Goal: Task Accomplishment & Management: Manage account settings

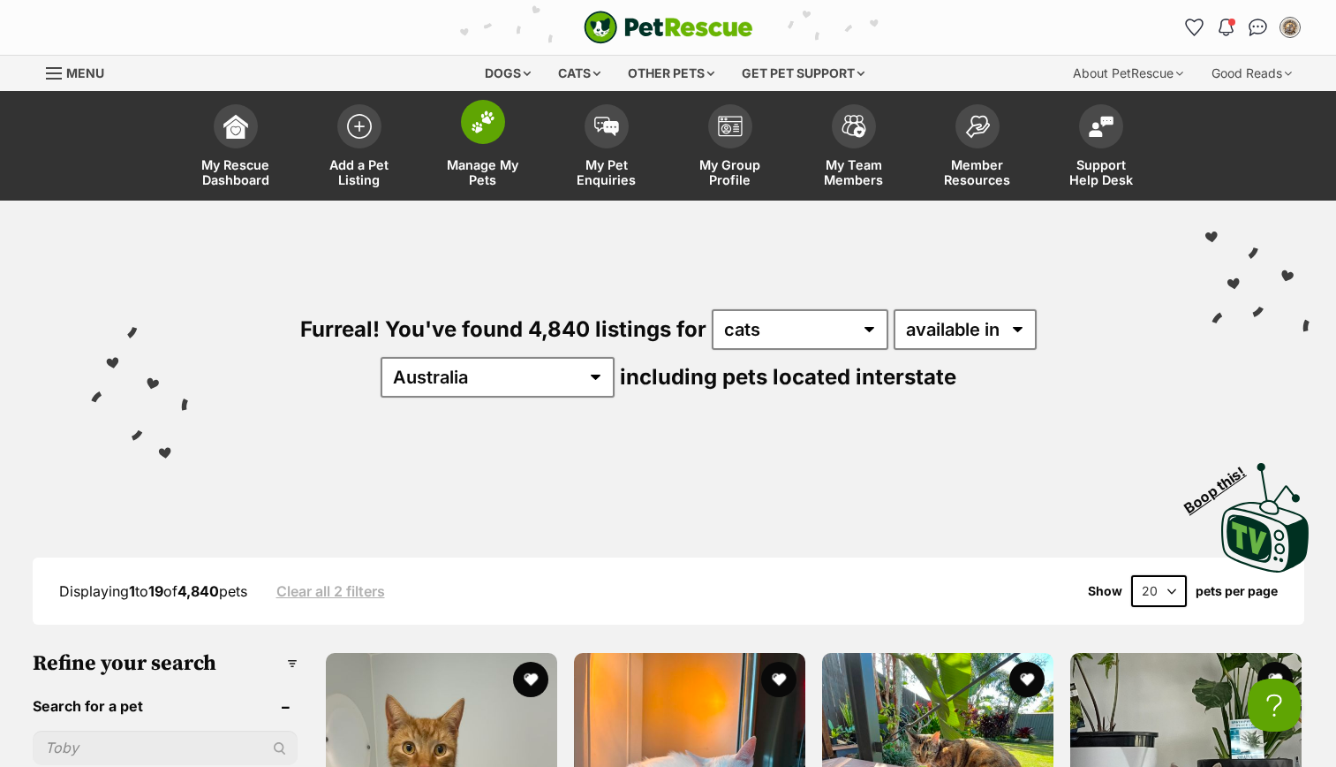
click at [489, 145] on link "Manage My Pets" at bounding box center [483, 147] width 124 height 105
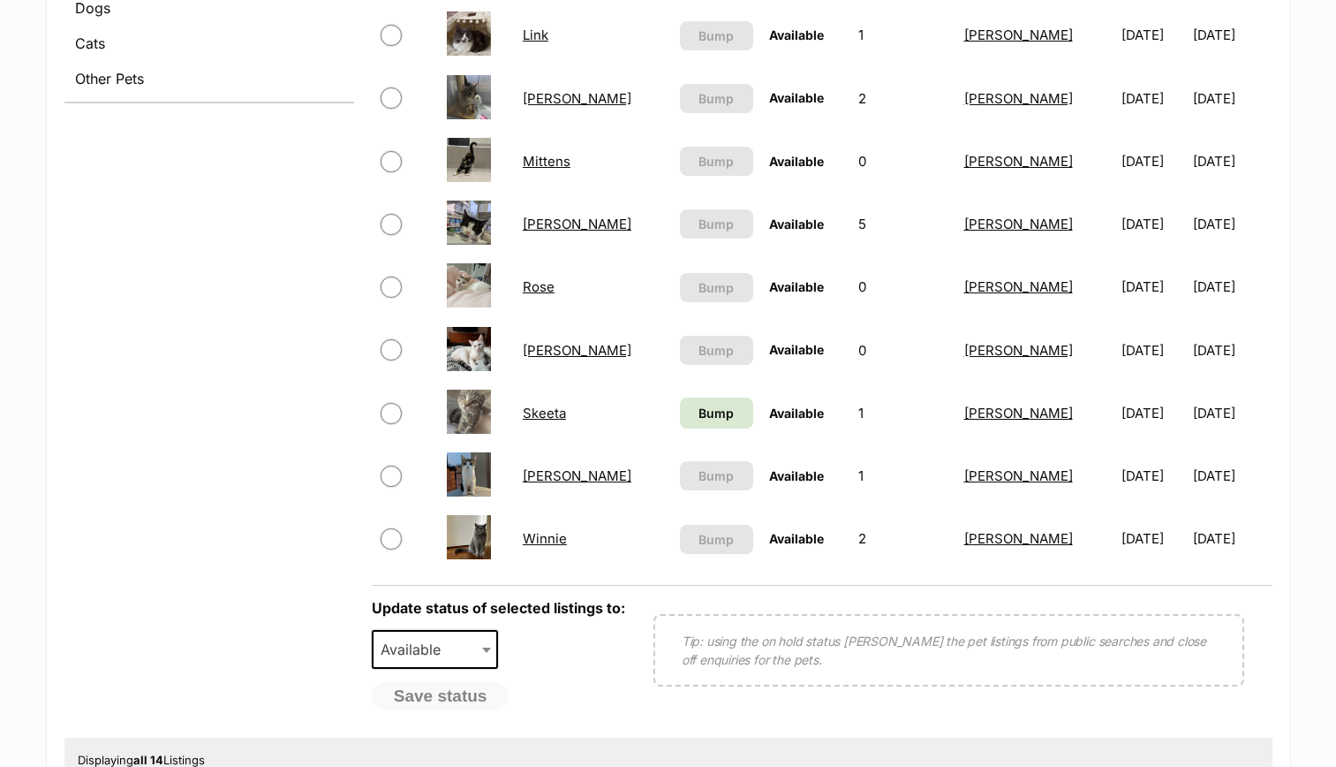
scroll to position [783, 0]
click at [699, 412] on span "Bump" at bounding box center [716, 412] width 35 height 19
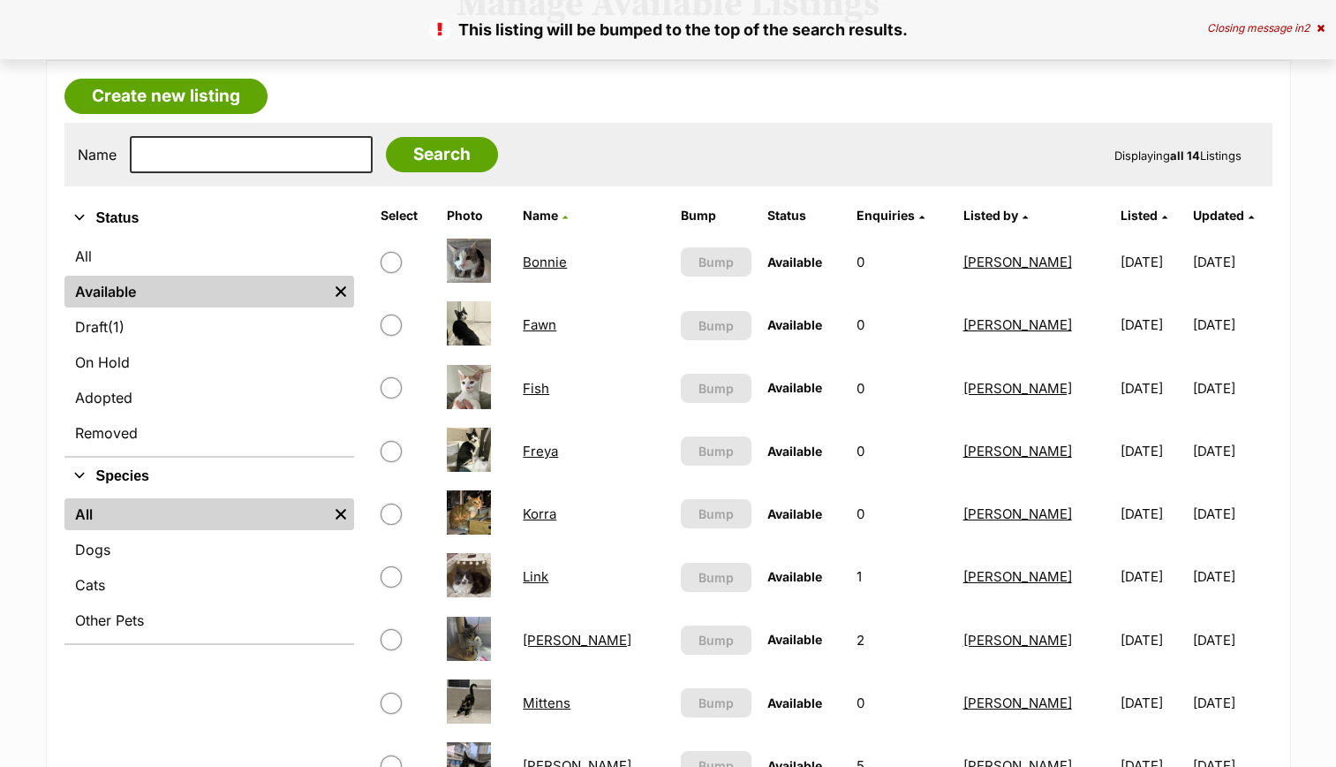
scroll to position [236, 0]
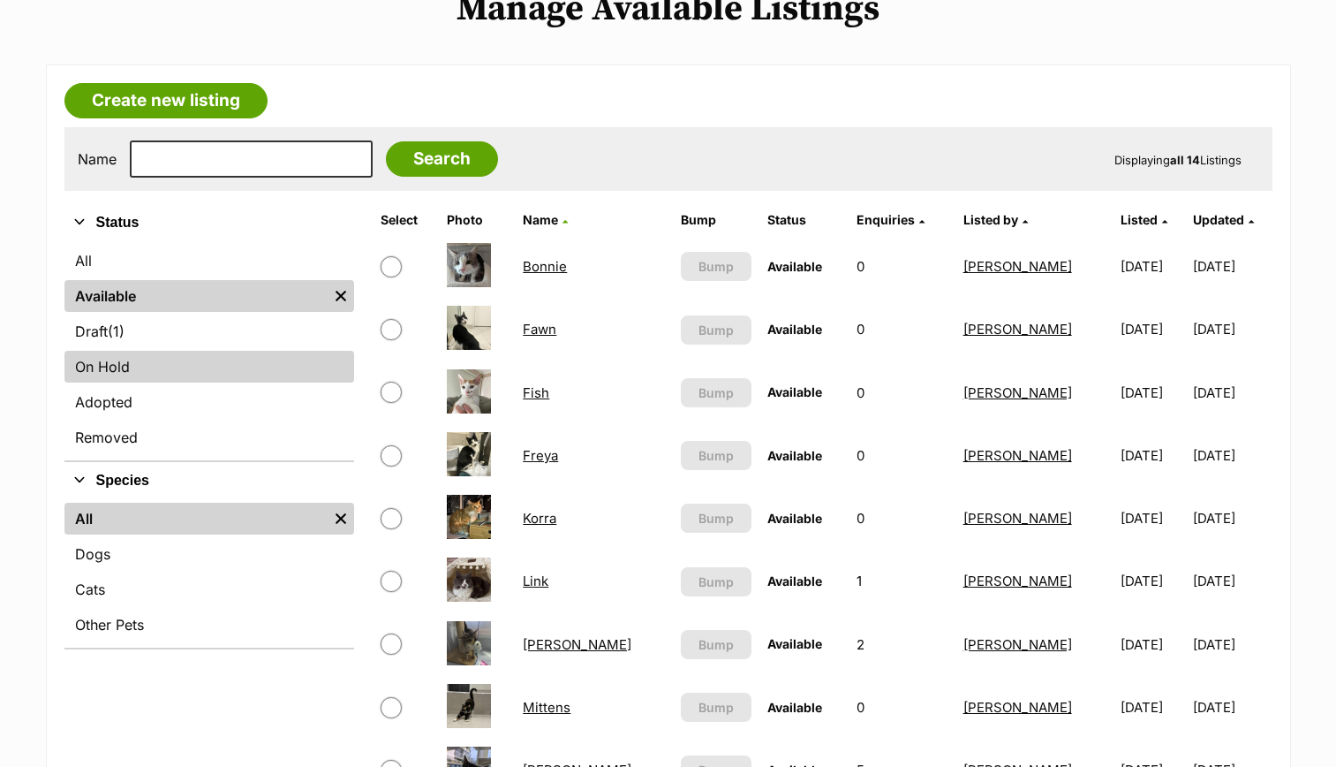
click at [188, 356] on link "On Hold" at bounding box center [209, 367] width 290 height 32
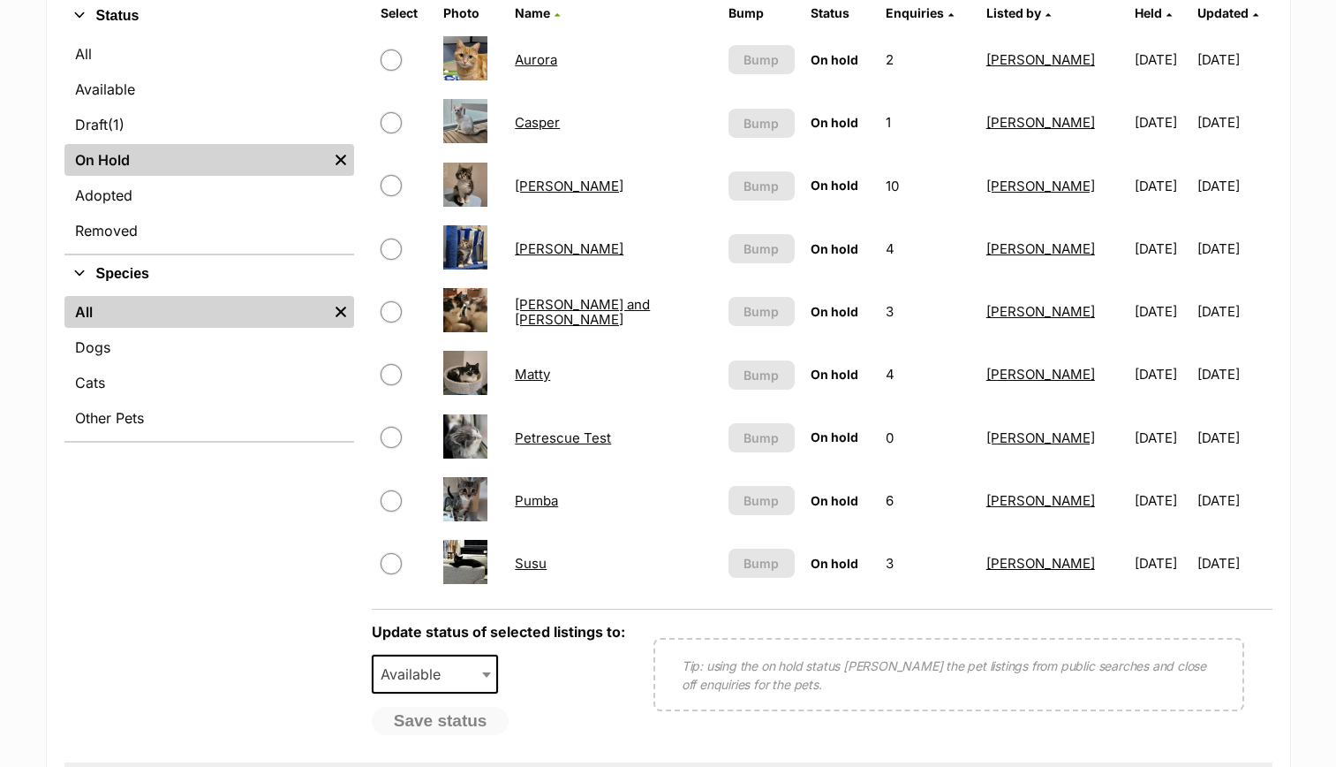
scroll to position [442, 0]
click at [530, 561] on link "Susu" at bounding box center [531, 564] width 32 height 17
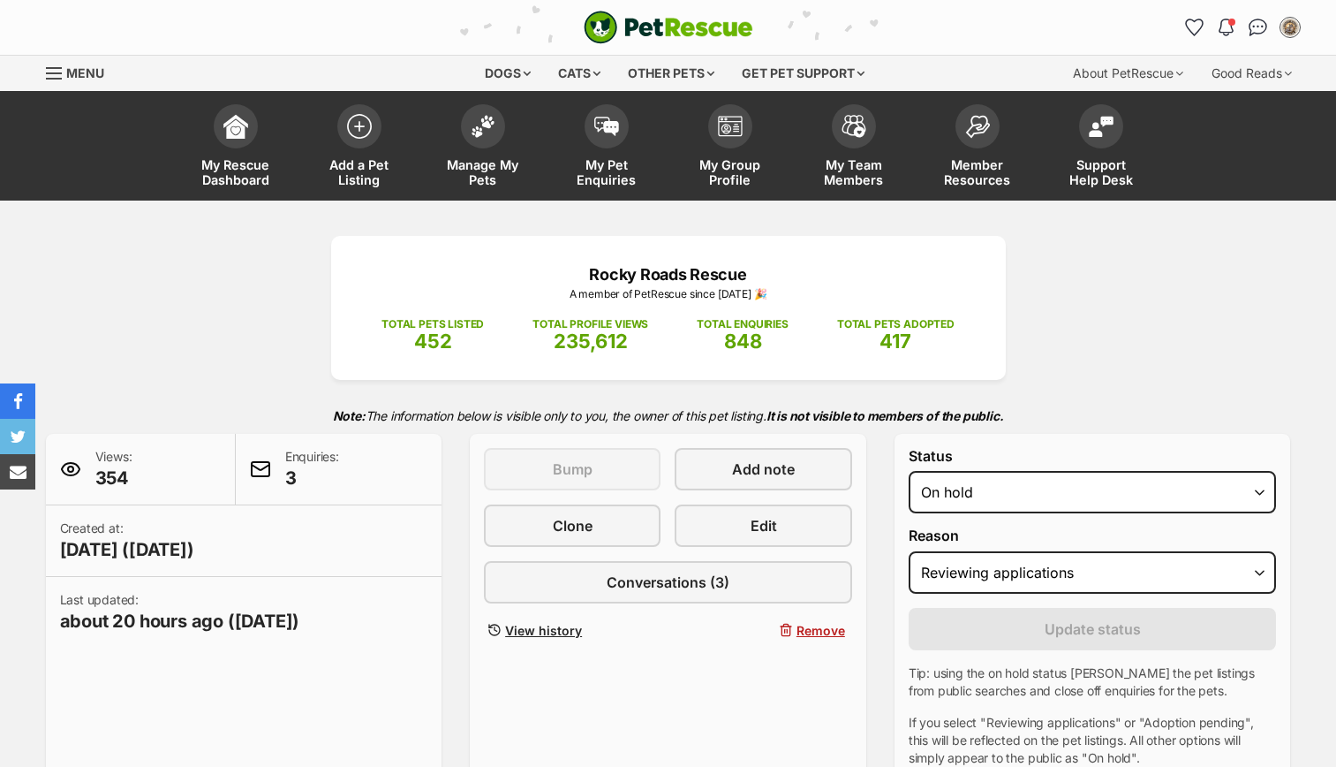
select select "reviewing_applications"
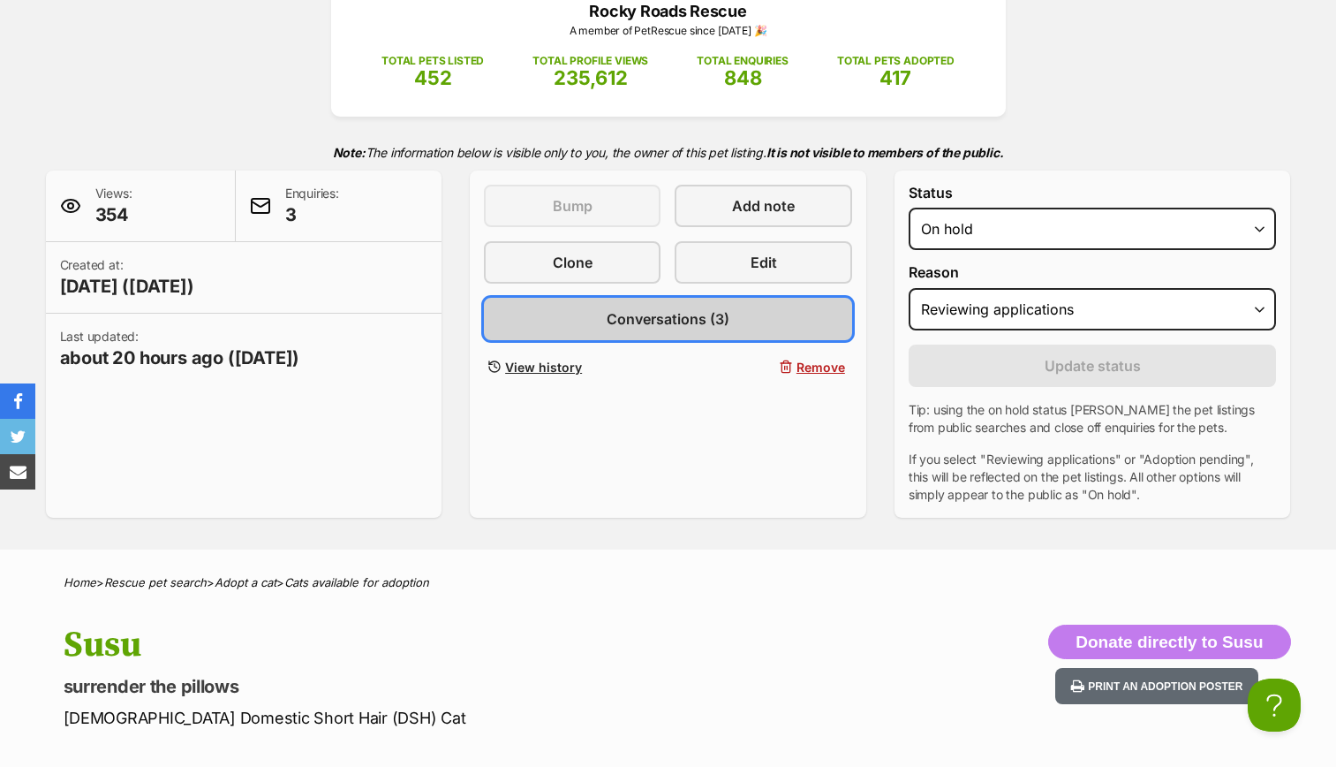
click at [715, 320] on span "Conversations (3)" at bounding box center [668, 318] width 123 height 21
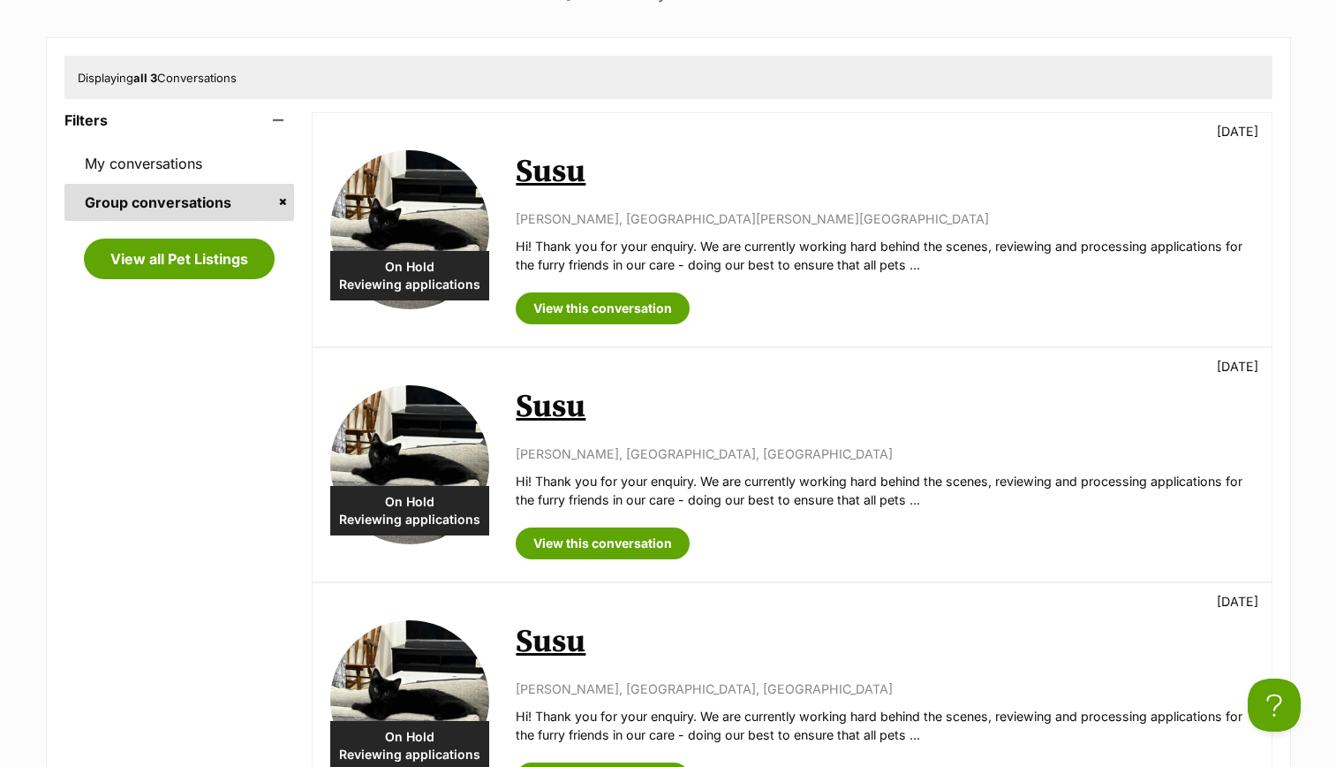
scroll to position [302, 0]
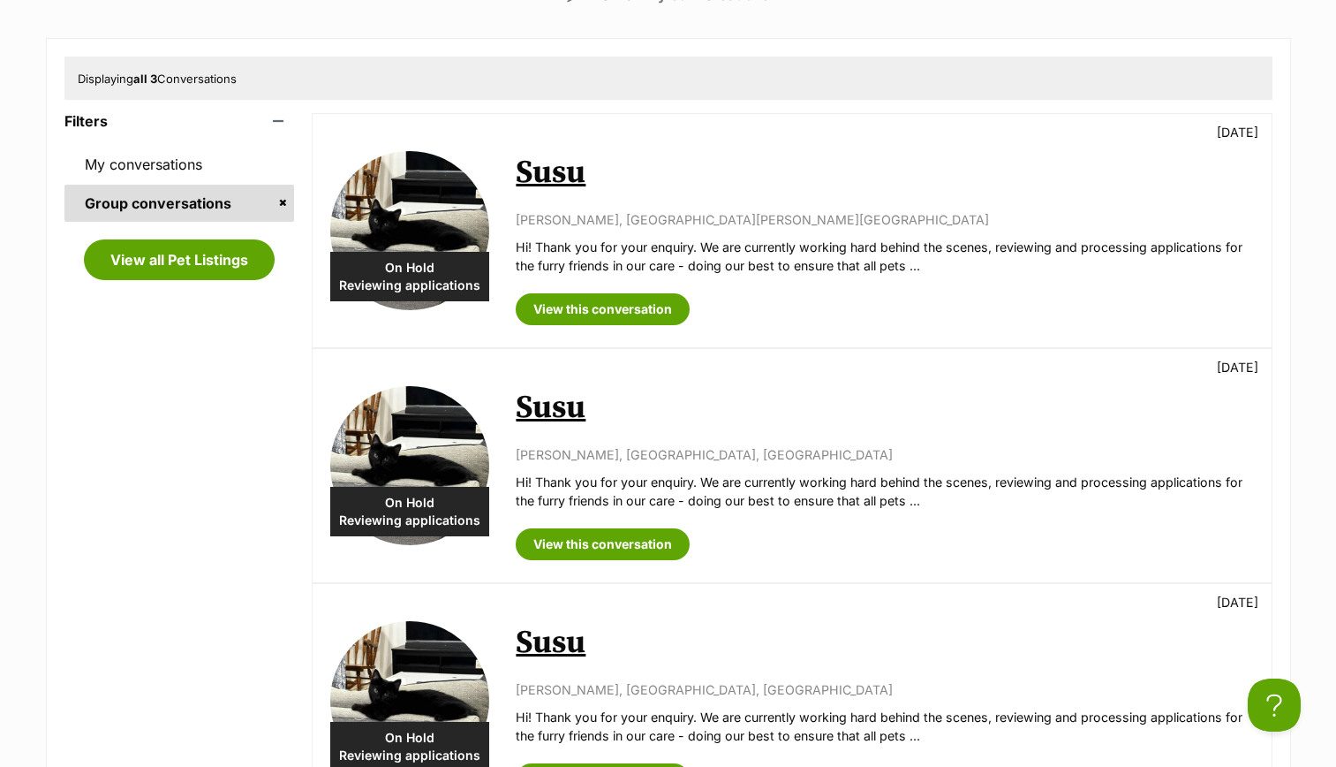
click at [550, 175] on link "Susu" at bounding box center [551, 173] width 70 height 40
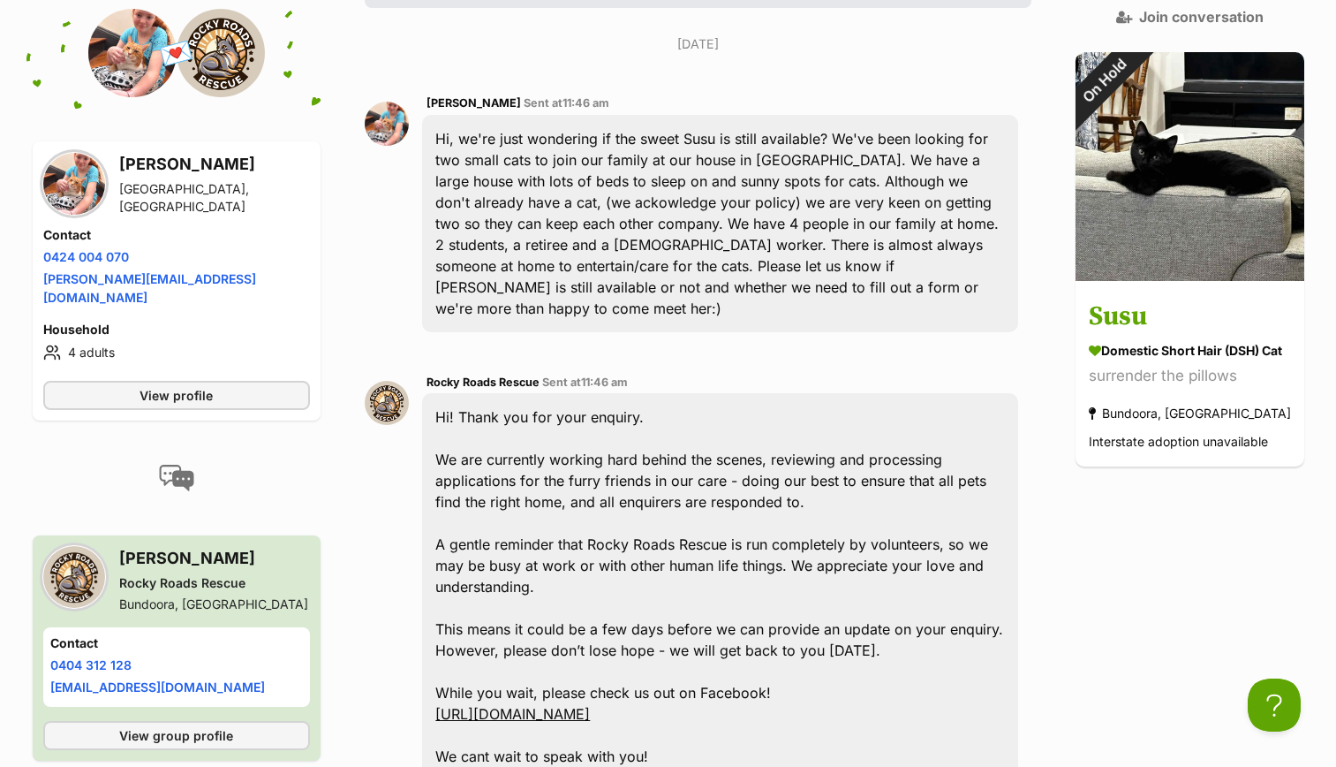
scroll to position [403, 0]
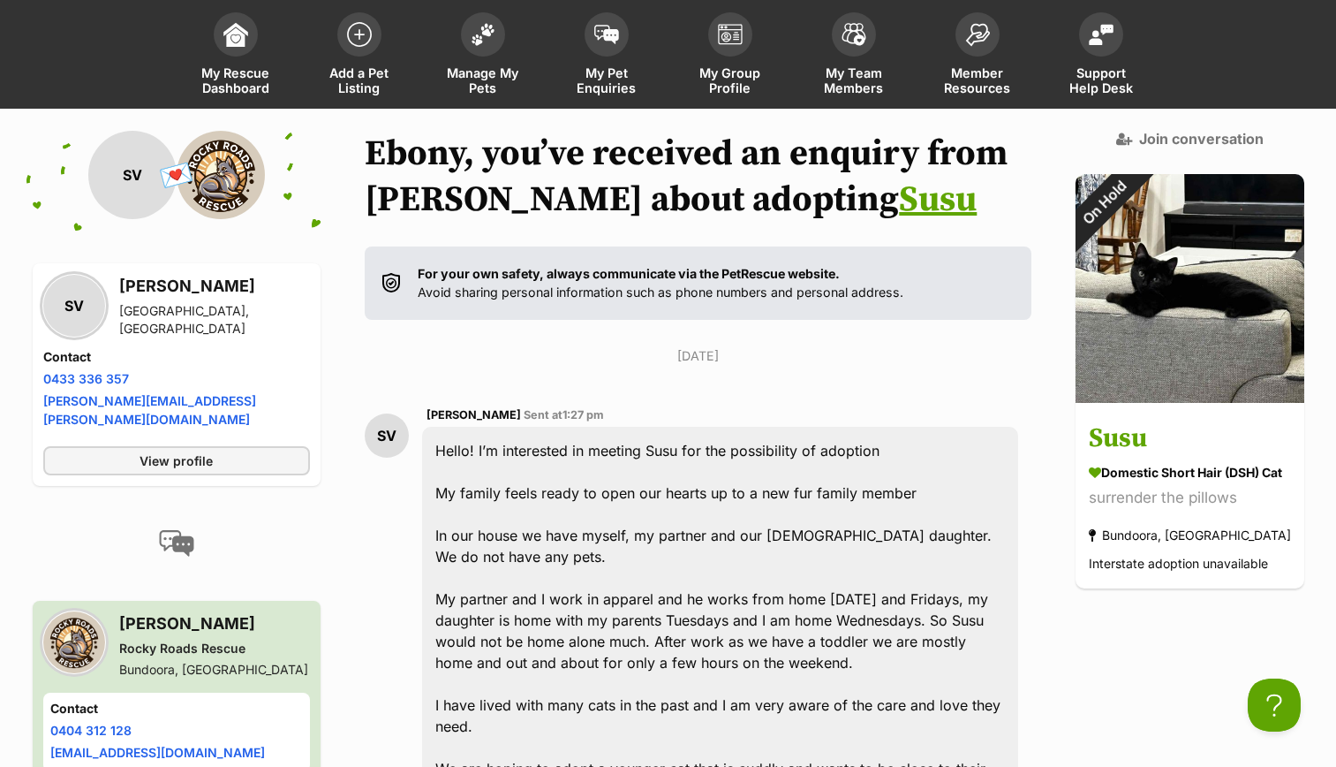
scroll to position [91, 0]
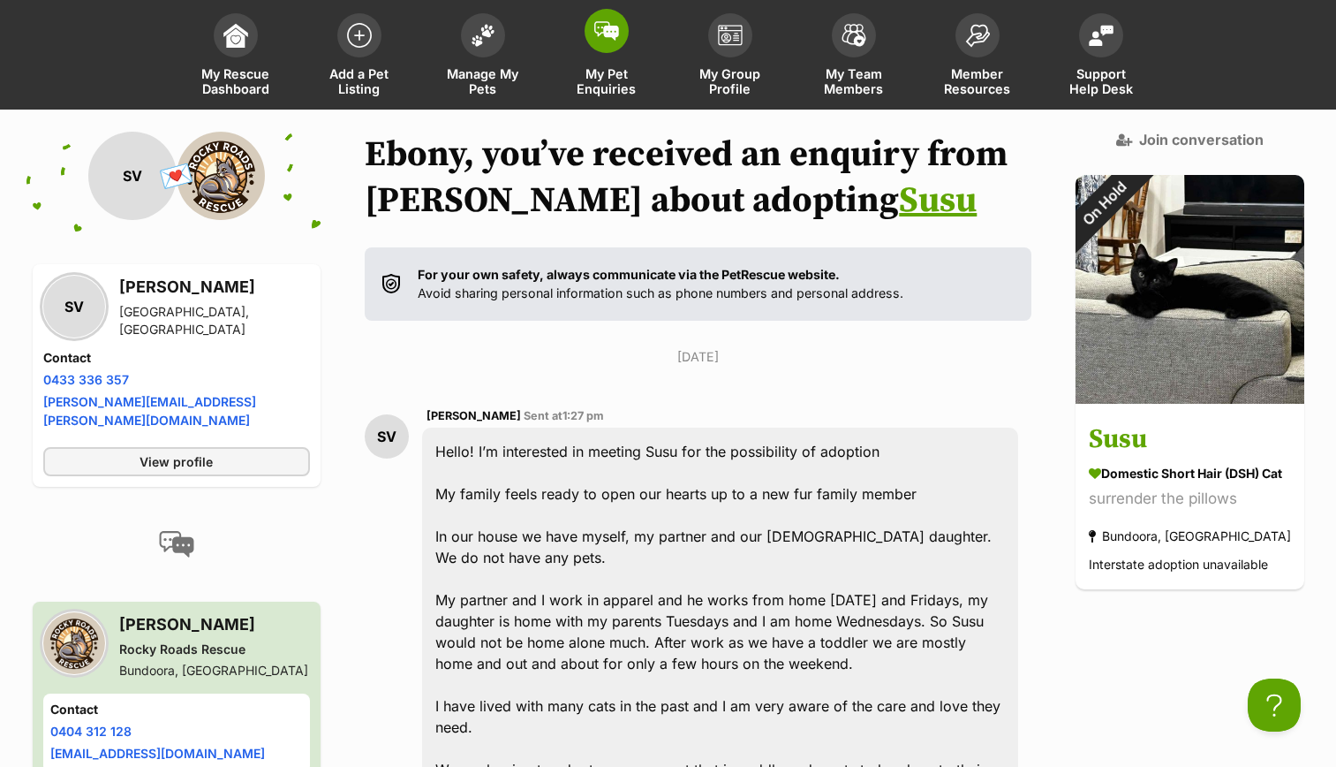
click at [594, 66] on span "My Pet Enquiries" at bounding box center [606, 81] width 79 height 30
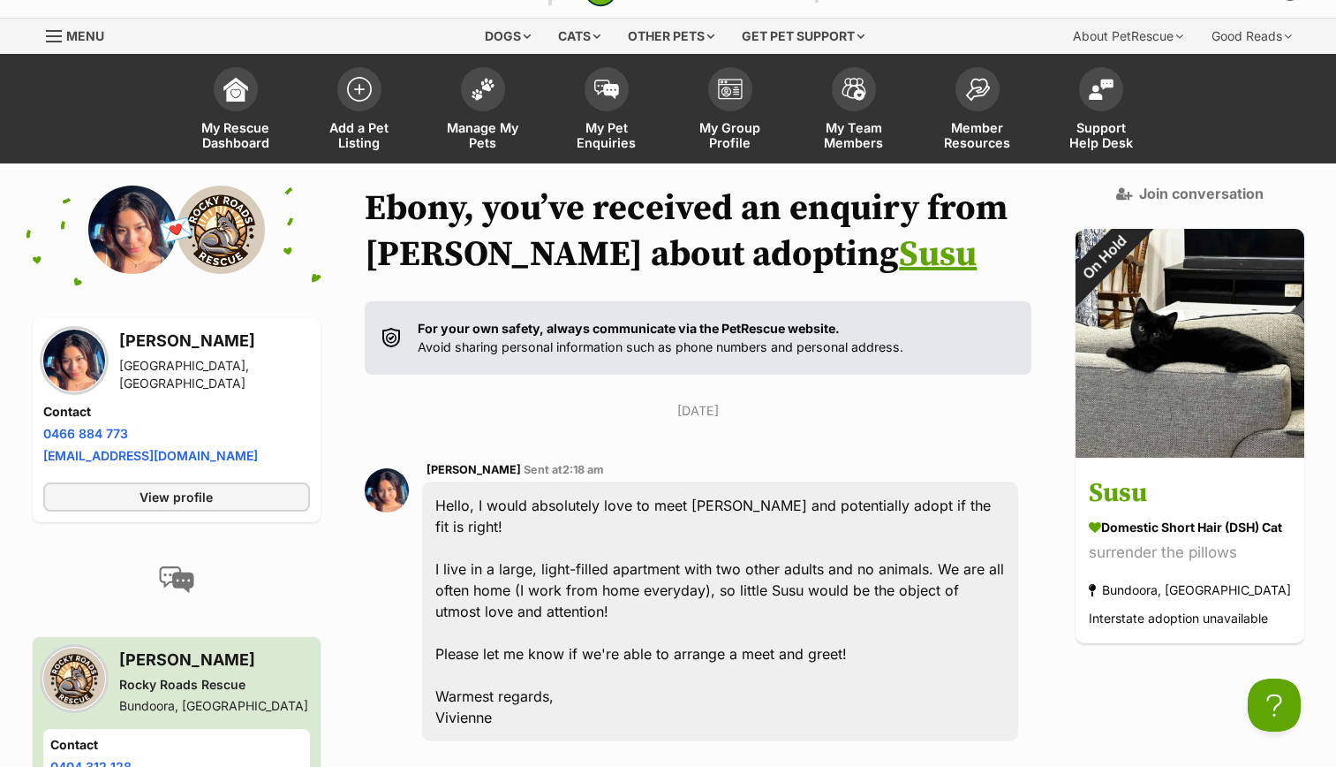
scroll to position [27, 0]
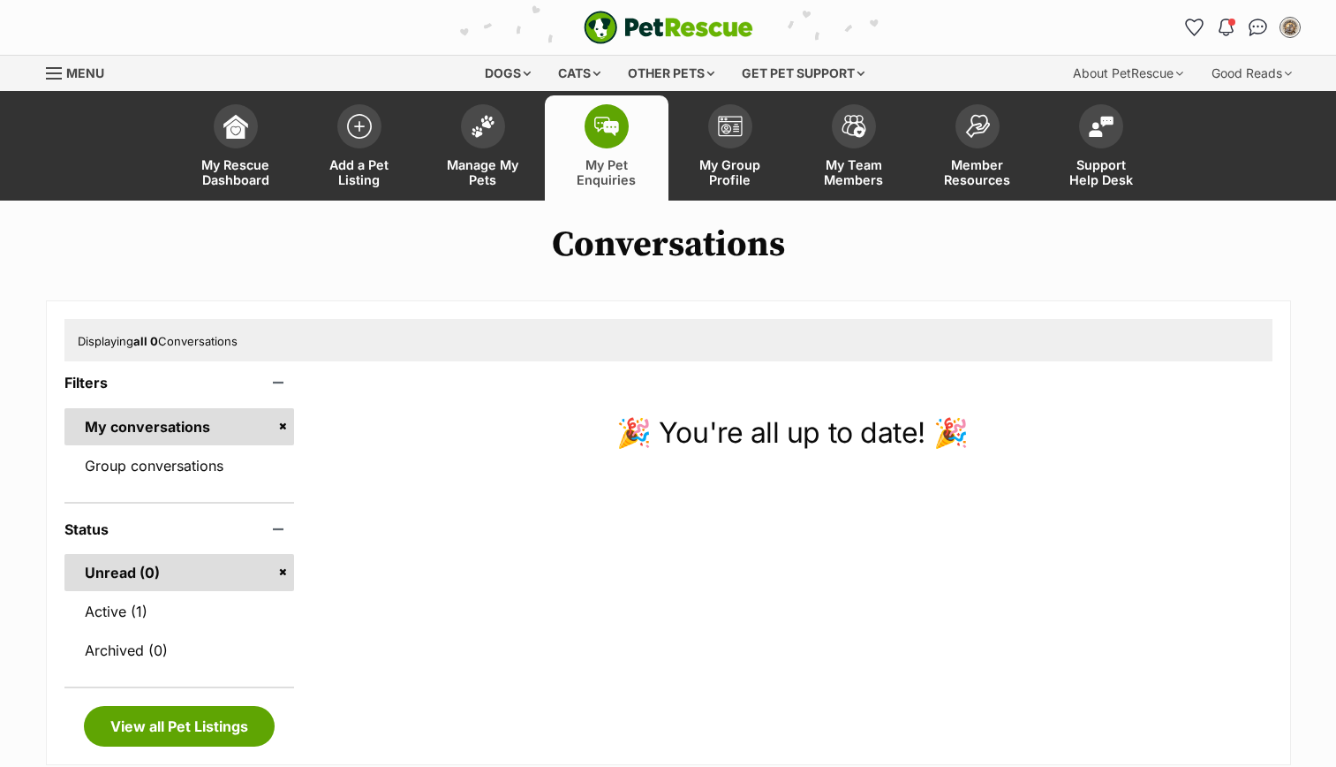
click at [147, 488] on div "Filters My conversations Group conversations Status Unread (0) Active (1) Archi…" at bounding box center [179, 561] width 231 height 372
click at [154, 480] on link "Group conversations" at bounding box center [179, 465] width 231 height 37
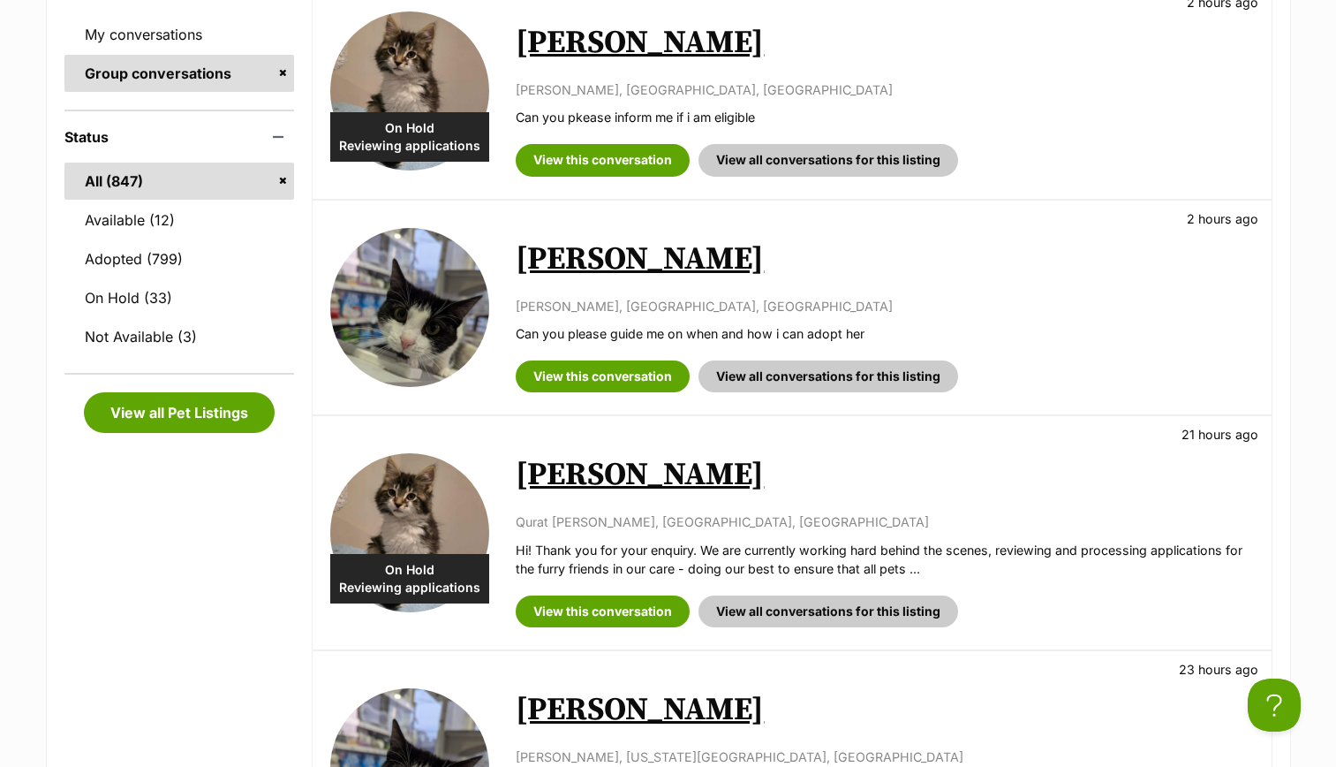
scroll to position [406, 0]
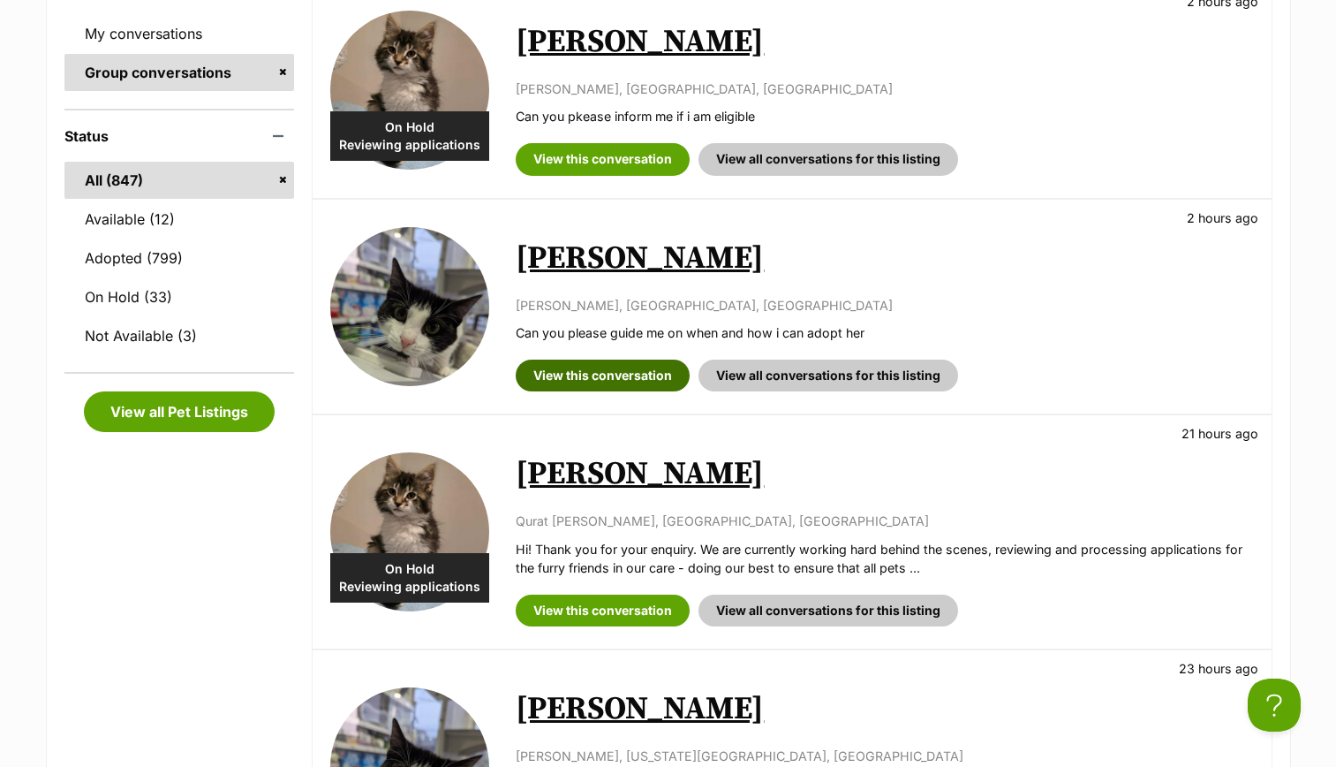
click at [627, 380] on link "View this conversation" at bounding box center [603, 375] width 174 height 32
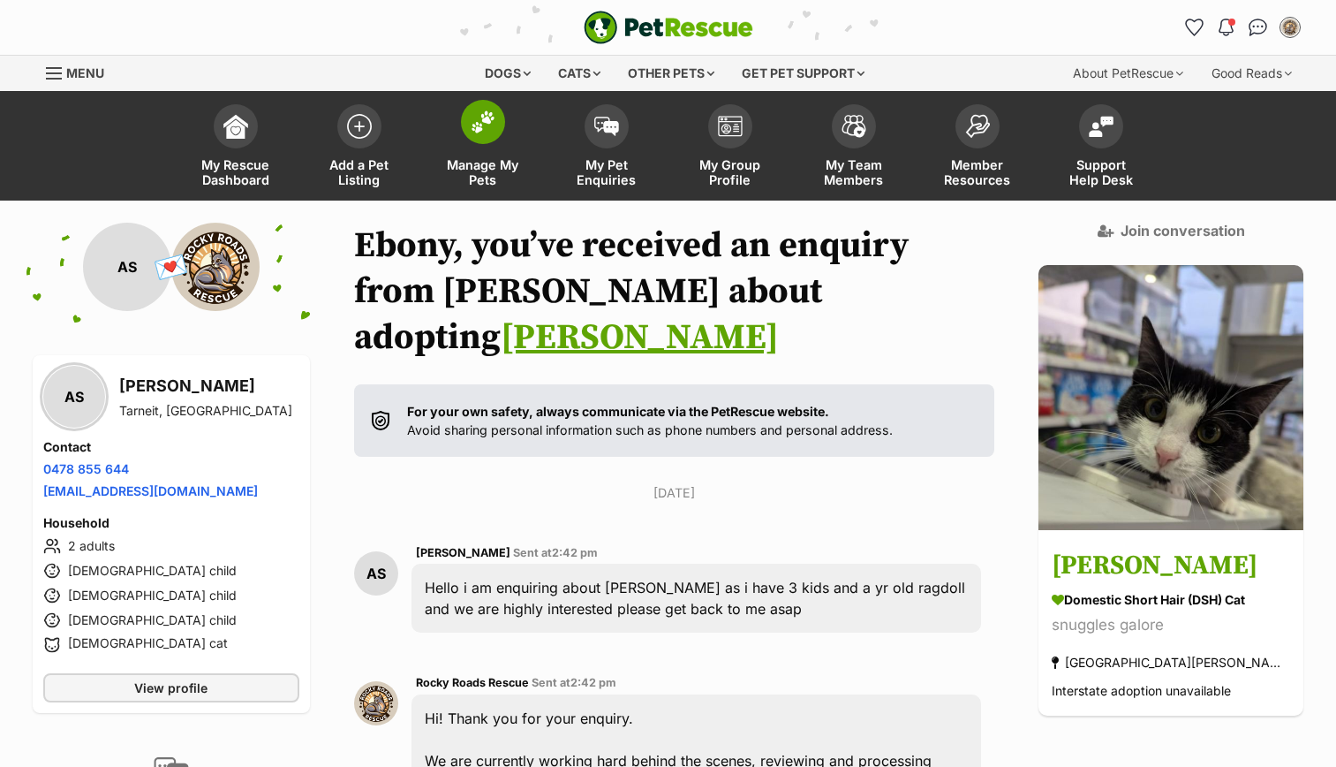
click at [452, 139] on link "Manage My Pets" at bounding box center [483, 147] width 124 height 105
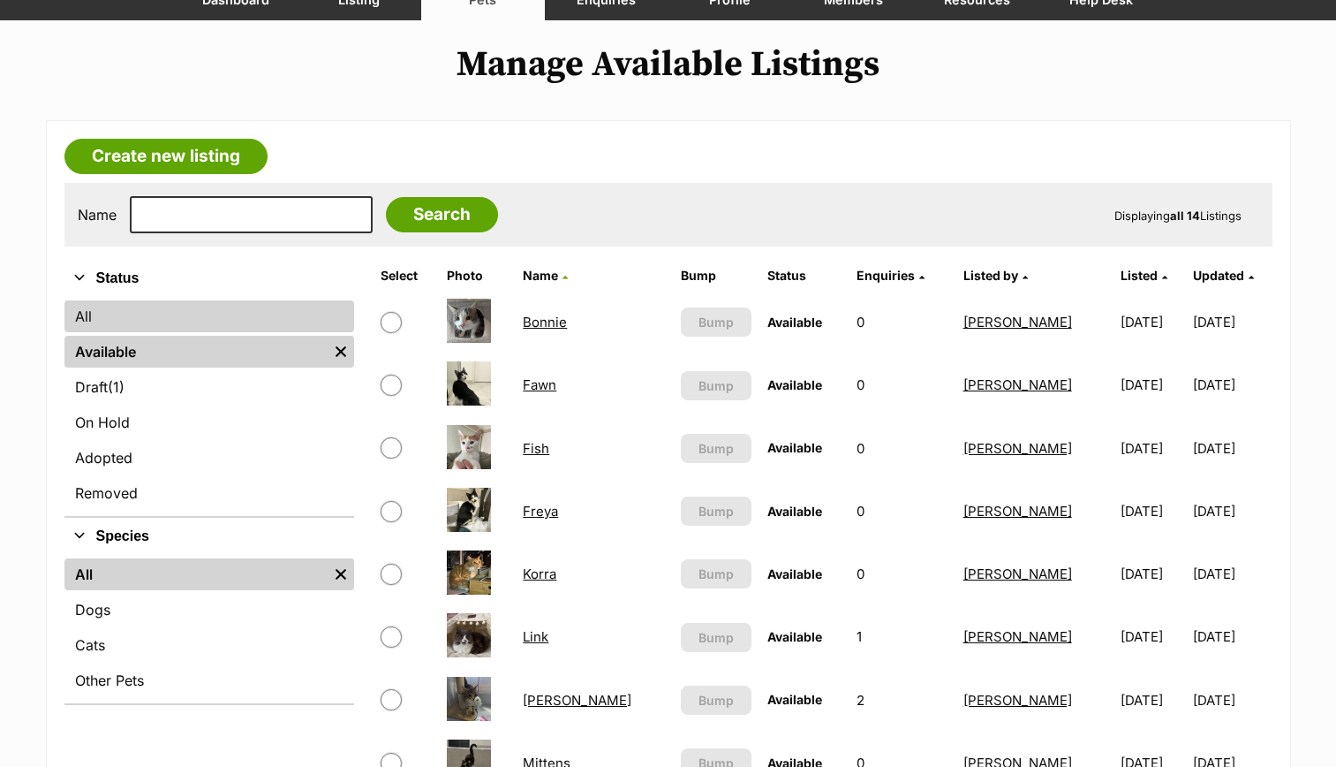
scroll to position [166, 0]
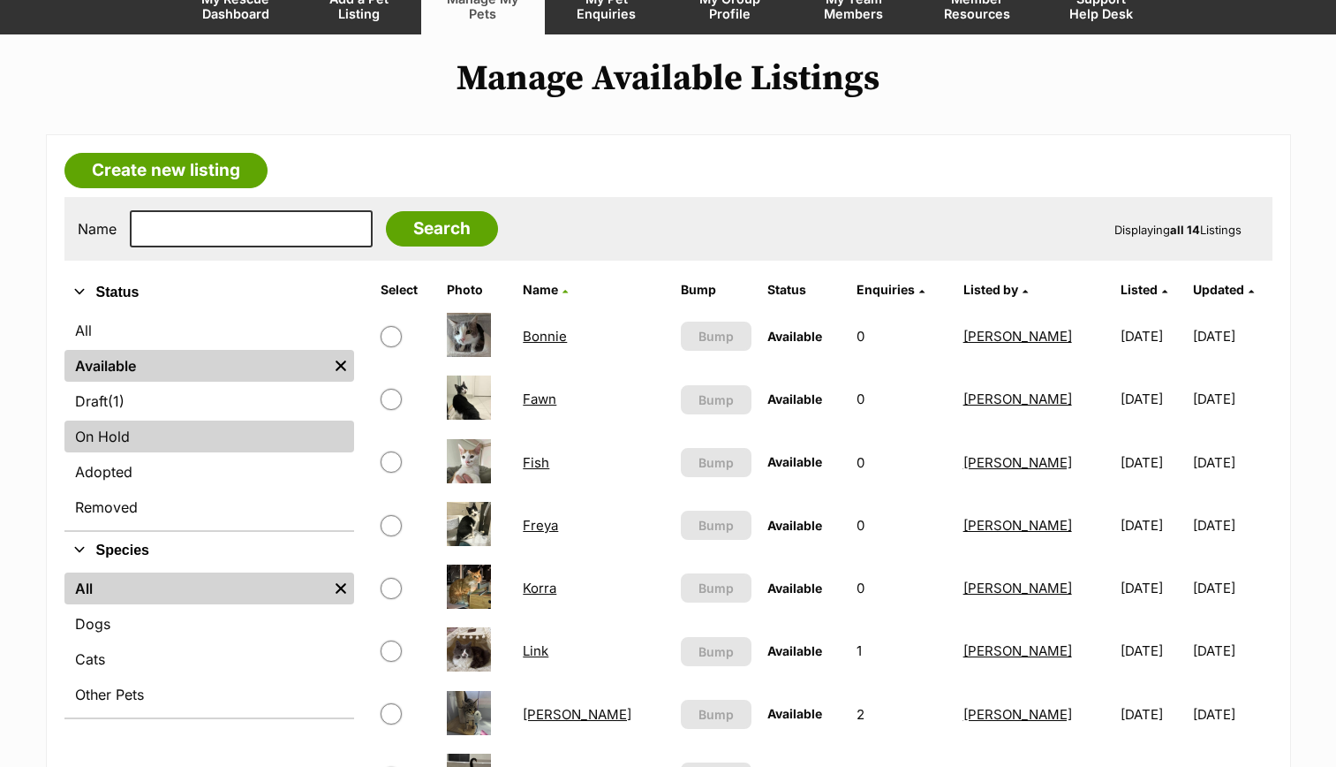
click at [145, 428] on link "On Hold" at bounding box center [209, 436] width 290 height 32
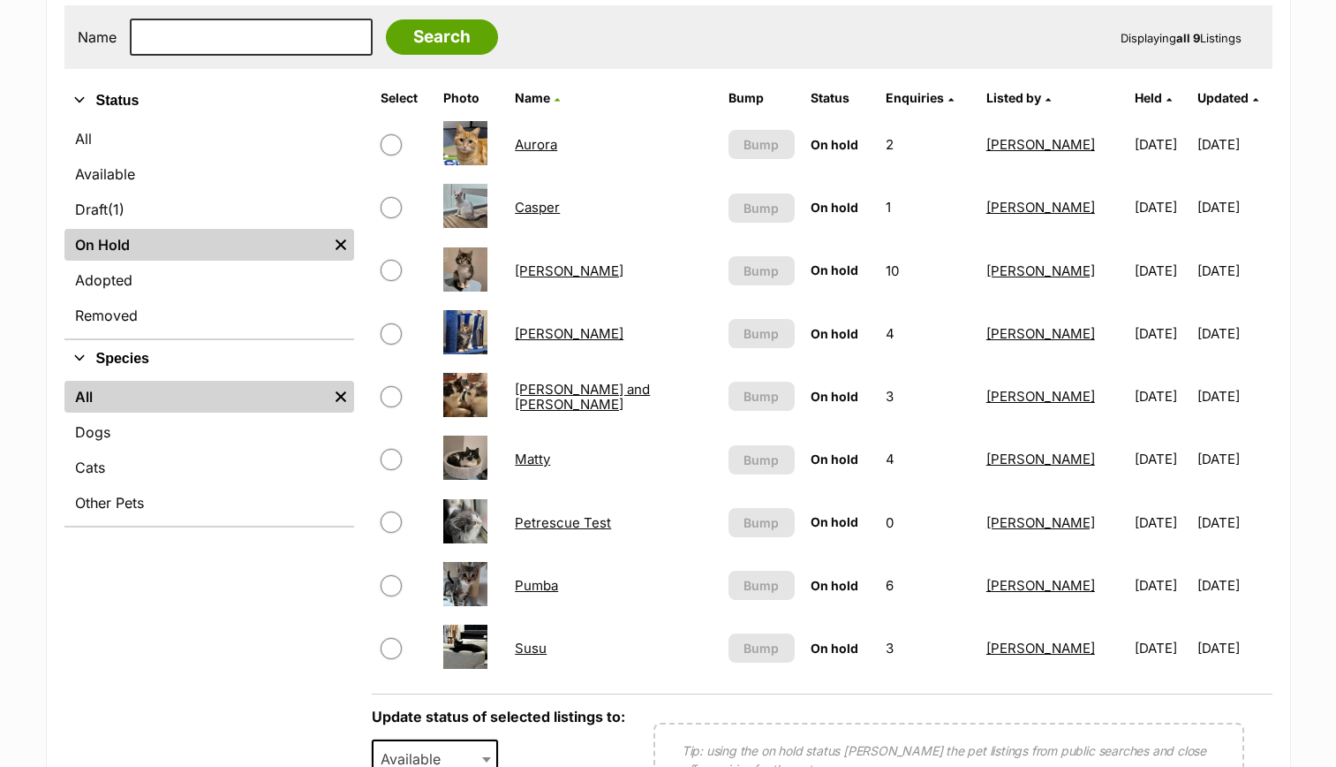
scroll to position [359, 0]
click at [535, 646] on link "Susu" at bounding box center [531, 647] width 32 height 17
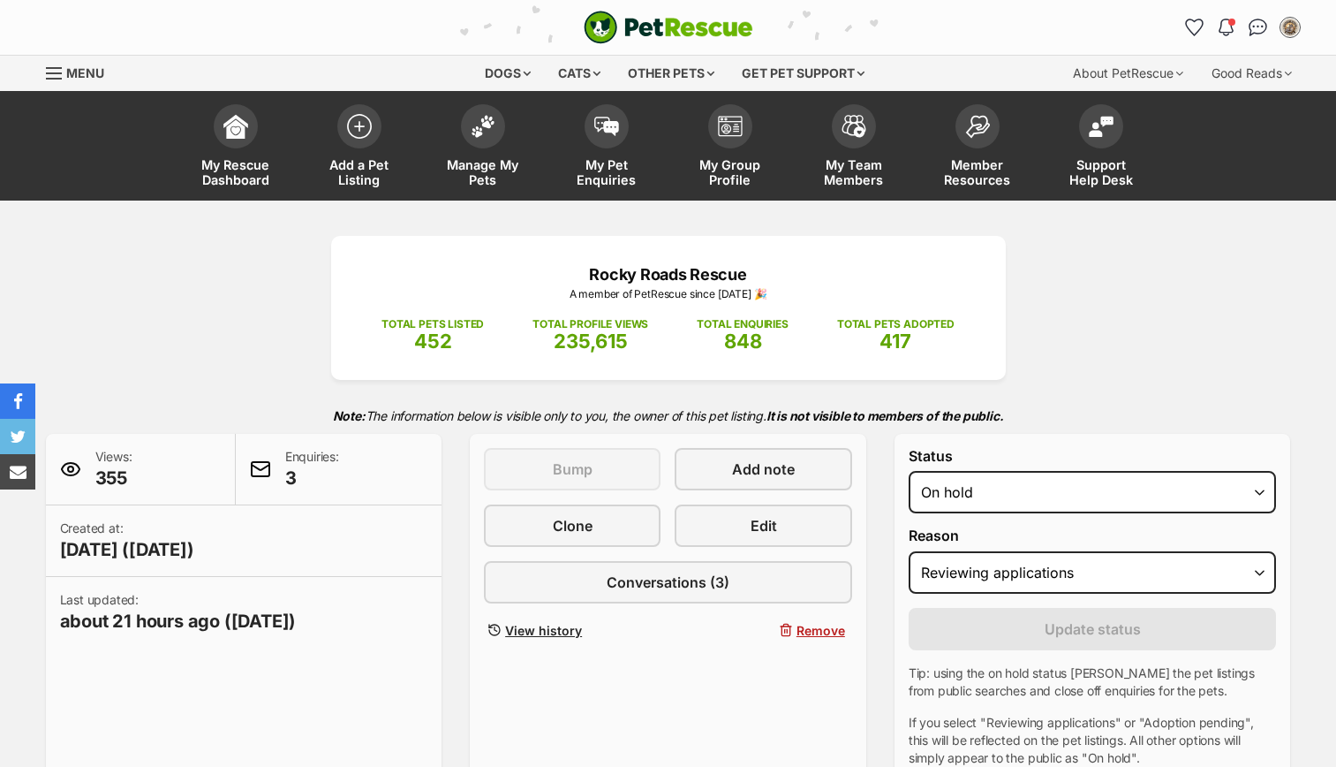
select select "reviewing_applications"
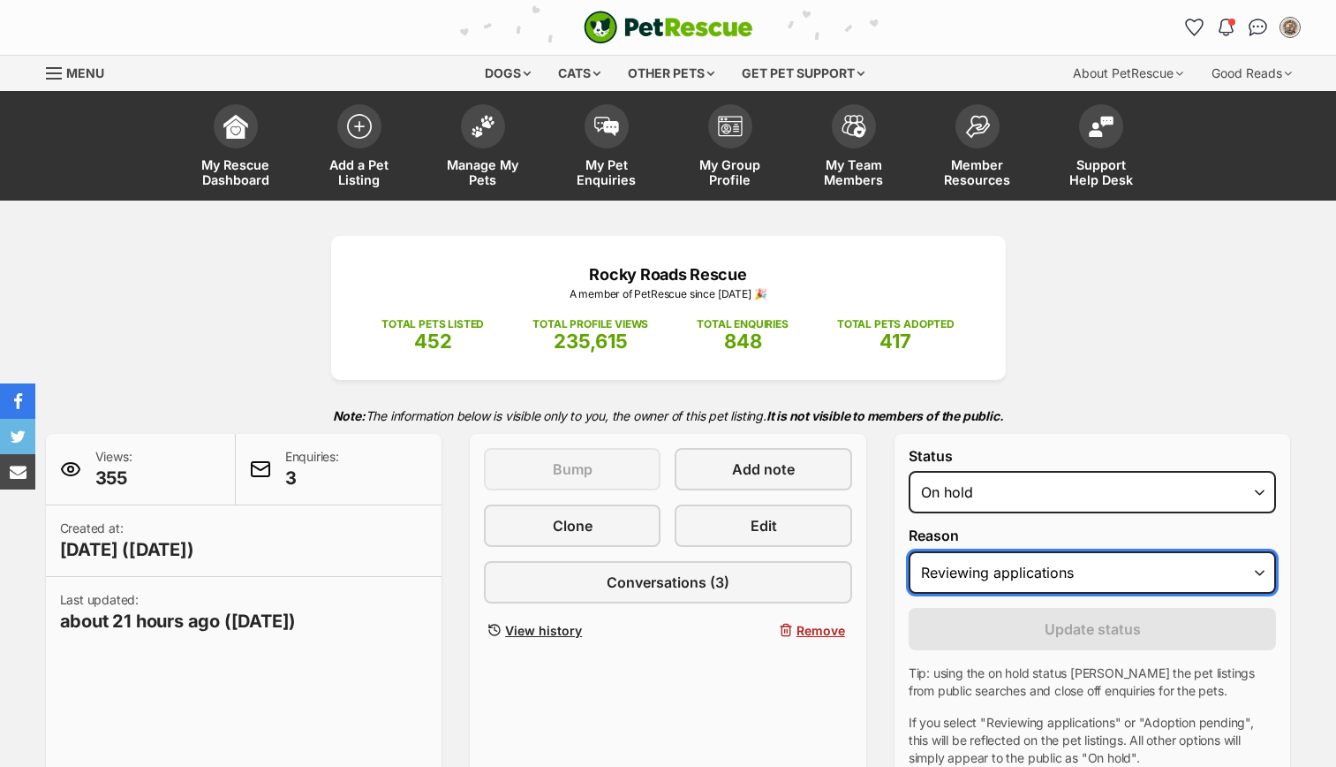
click at [1091, 560] on select "Please select a reason Medical reasons Reviewing applications Adoption pending …" at bounding box center [1093, 572] width 368 height 42
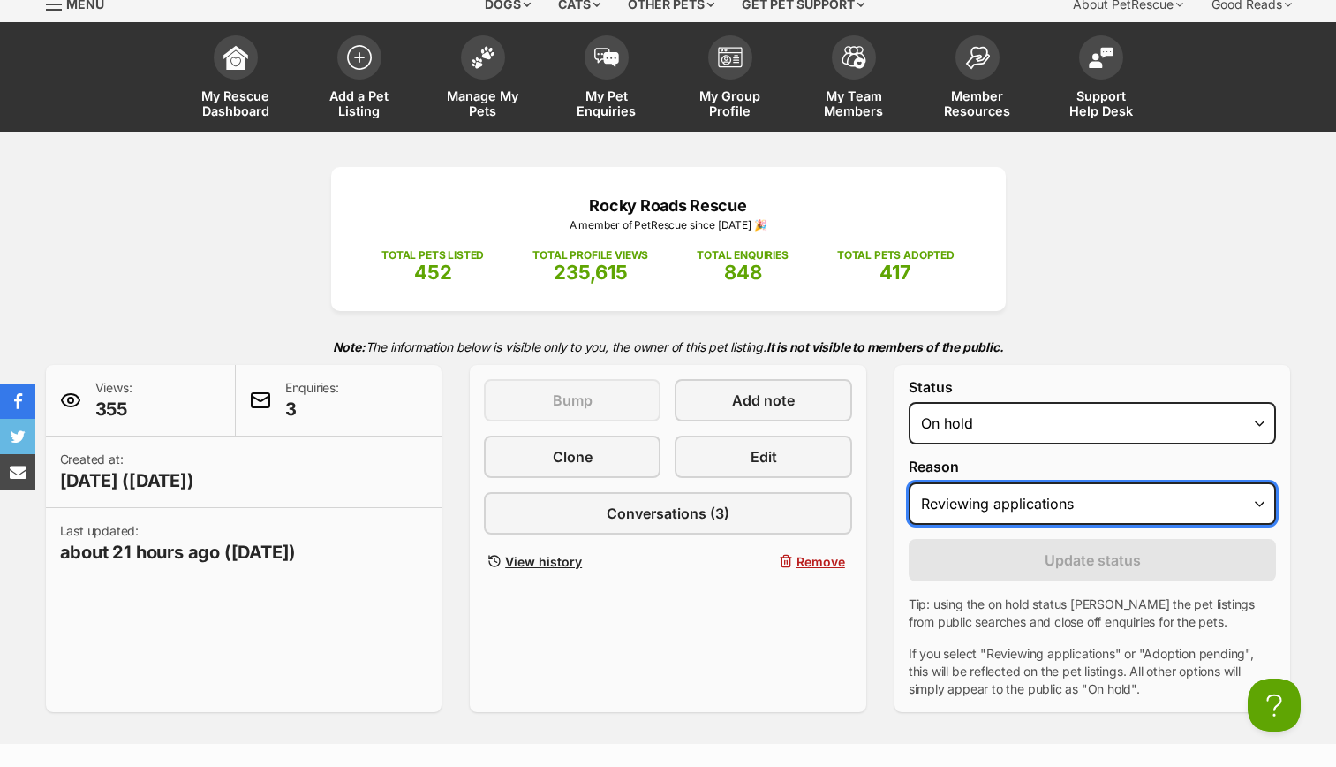
click at [1063, 517] on select "Please select a reason Medical reasons Reviewing applications Adoption pending …" at bounding box center [1093, 503] width 368 height 42
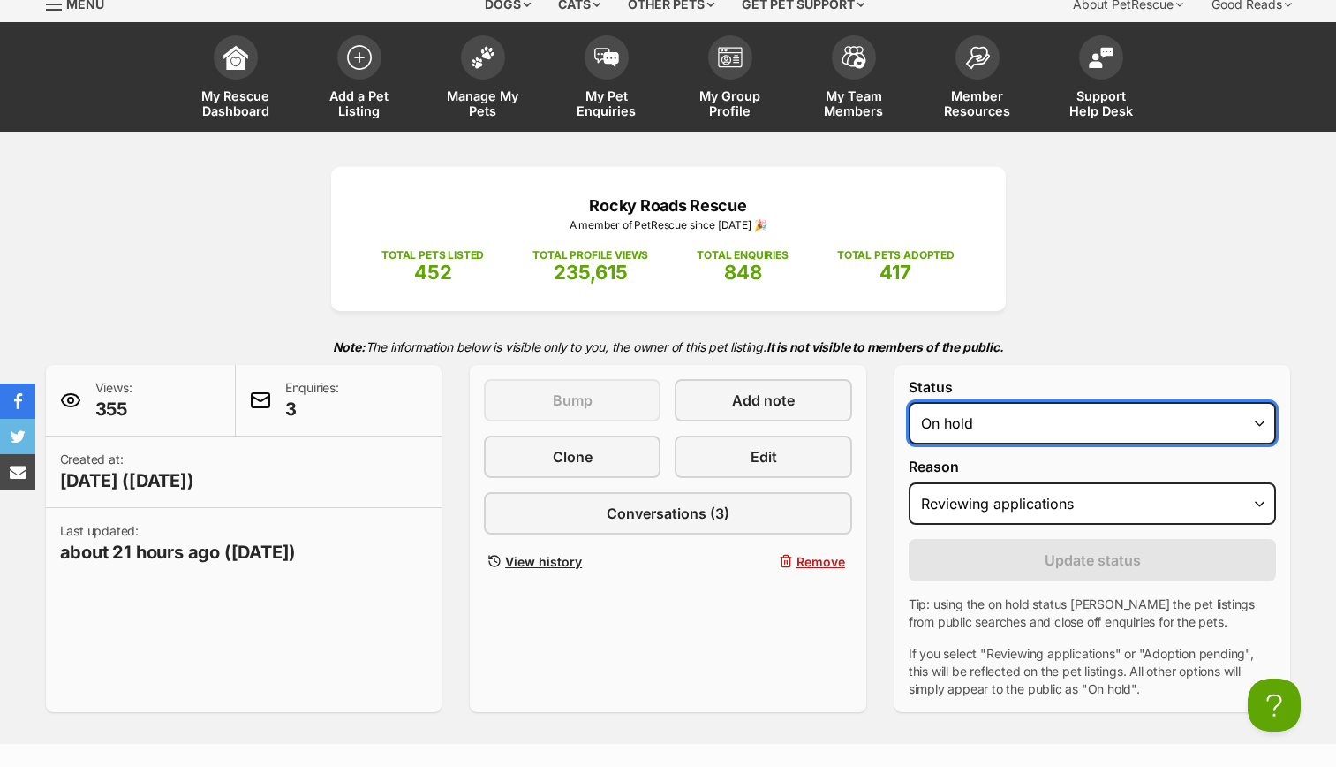
click at [1081, 431] on select "Draft - not available as listing has enquires Available On hold Adopted" at bounding box center [1093, 423] width 368 height 42
select select "active"
click at [909, 402] on select "Draft - not available as listing has enquires Available On hold Adopted" at bounding box center [1093, 423] width 368 height 42
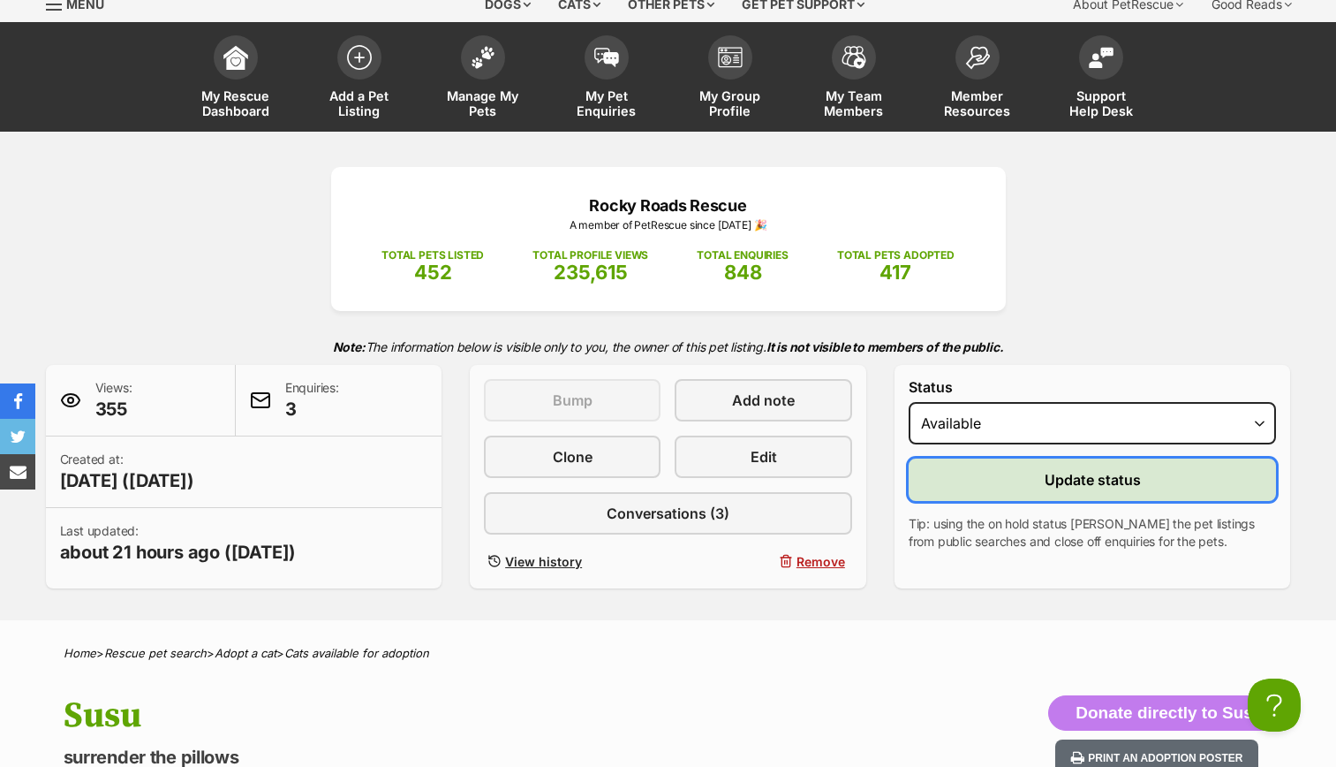
click at [1155, 473] on button "Update status" at bounding box center [1093, 479] width 368 height 42
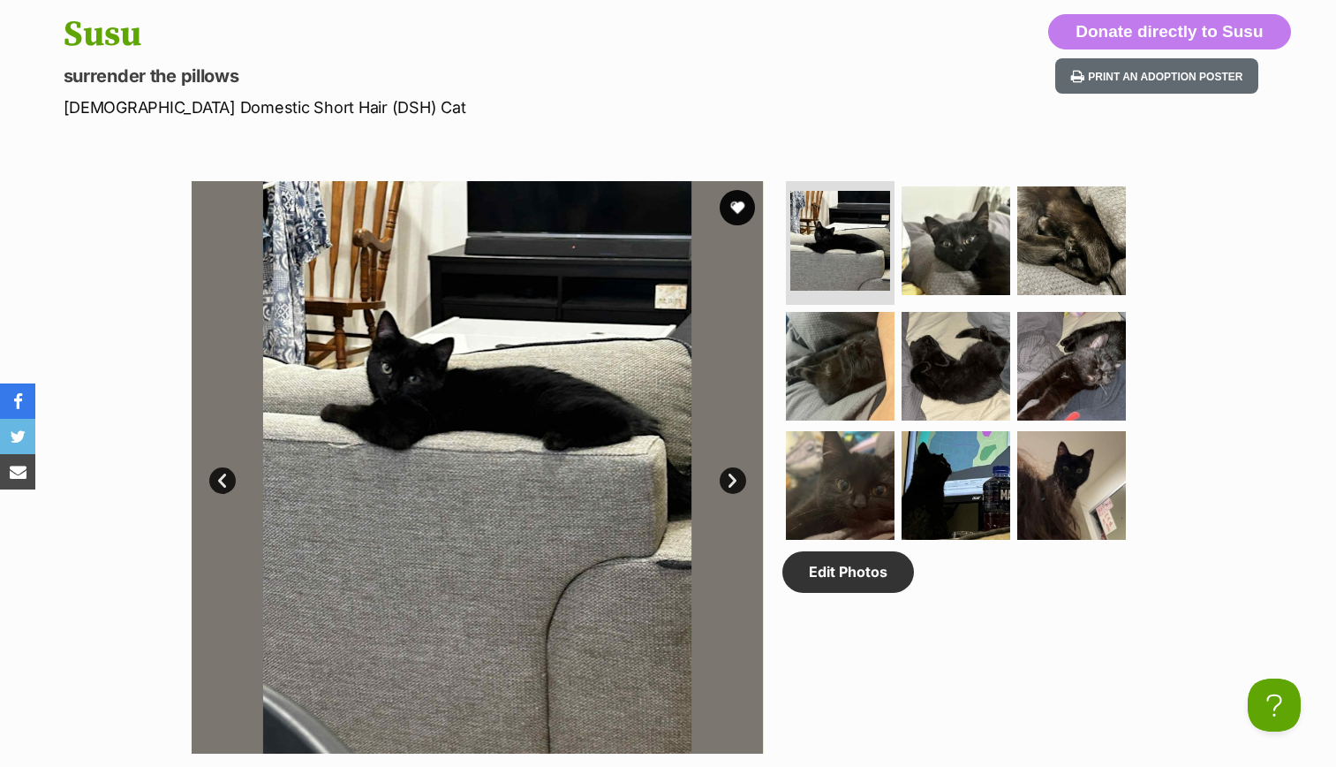
scroll to position [769, 0]
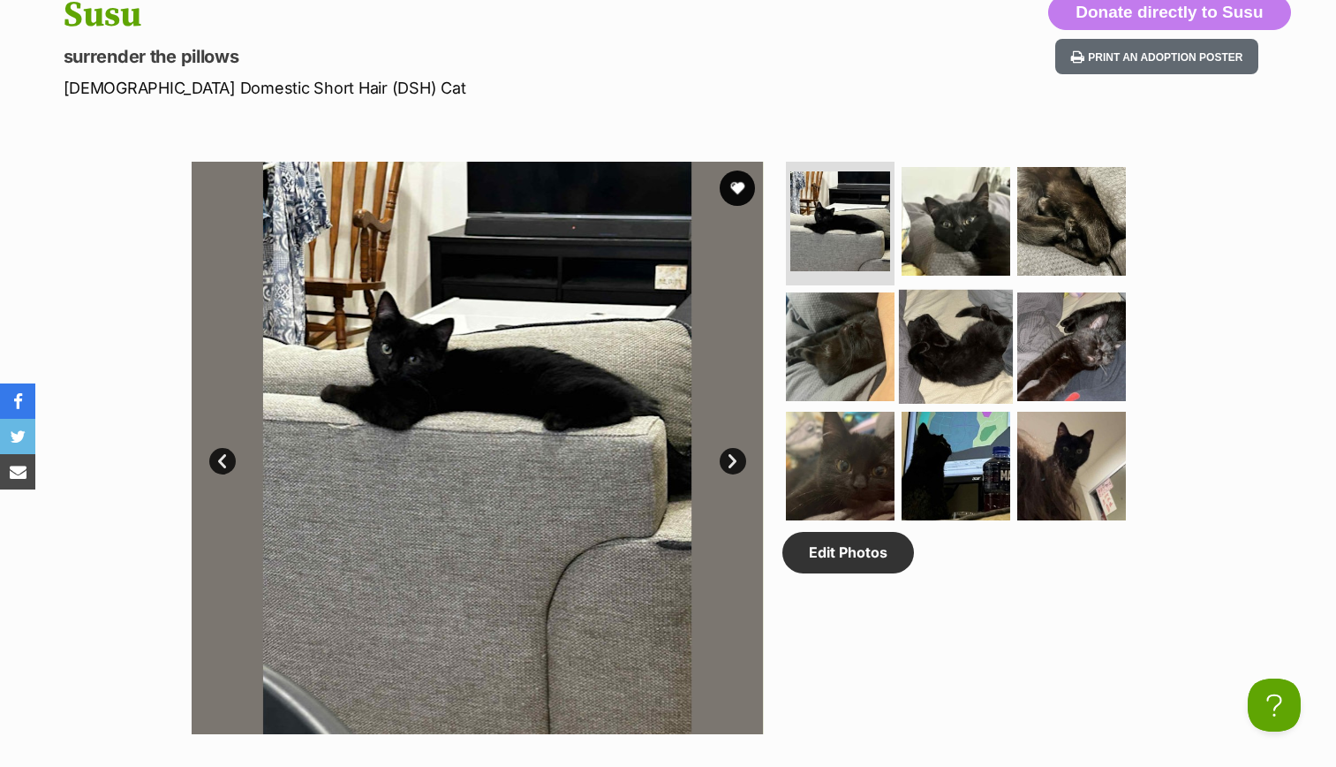
click at [989, 338] on img at bounding box center [956, 346] width 114 height 114
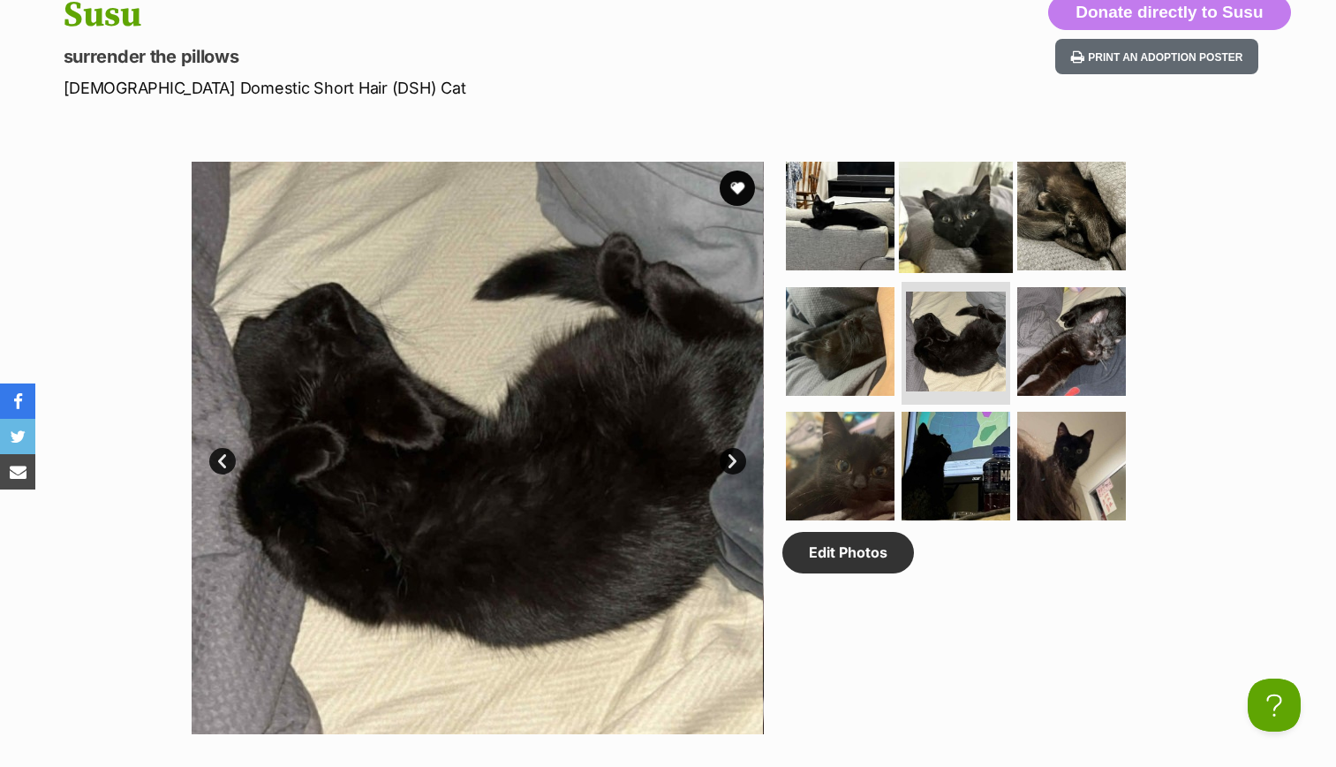
click at [983, 238] on img at bounding box center [956, 216] width 114 height 114
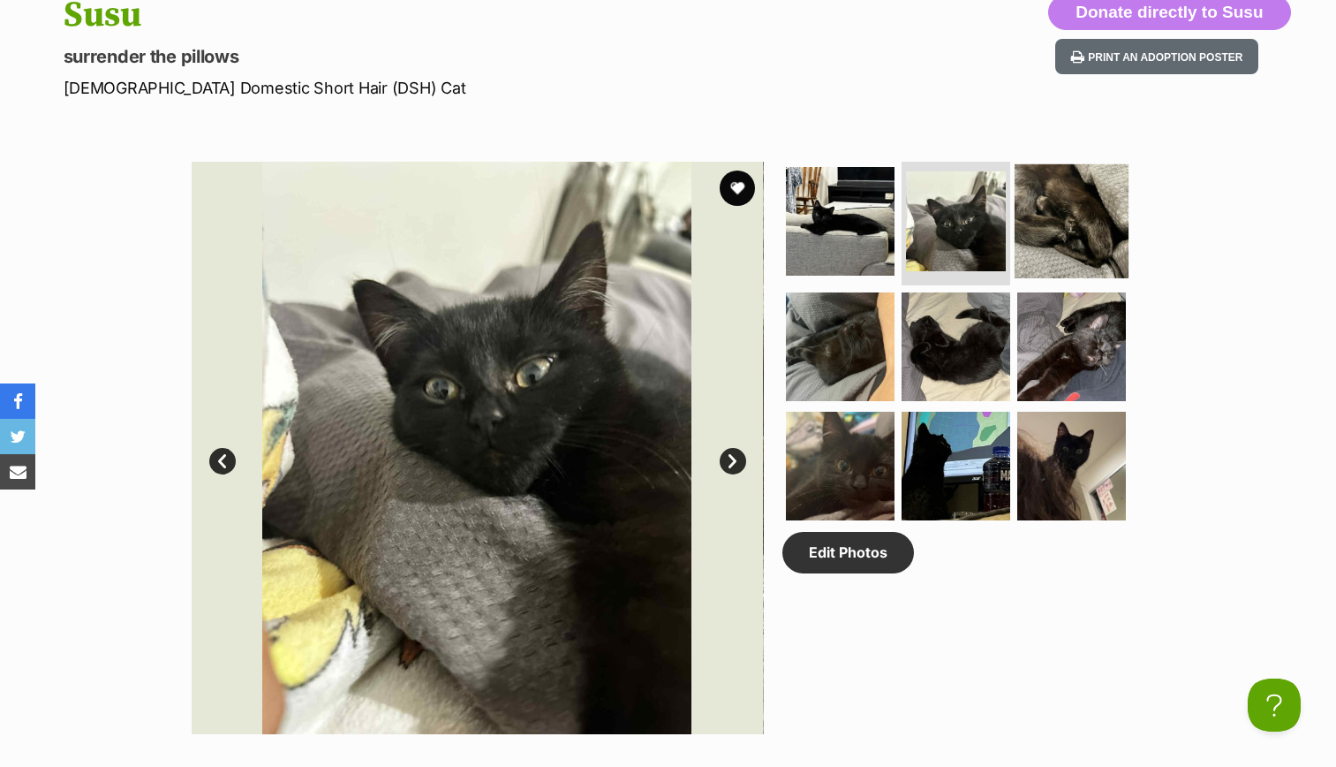
click at [1049, 238] on img at bounding box center [1072, 221] width 114 height 114
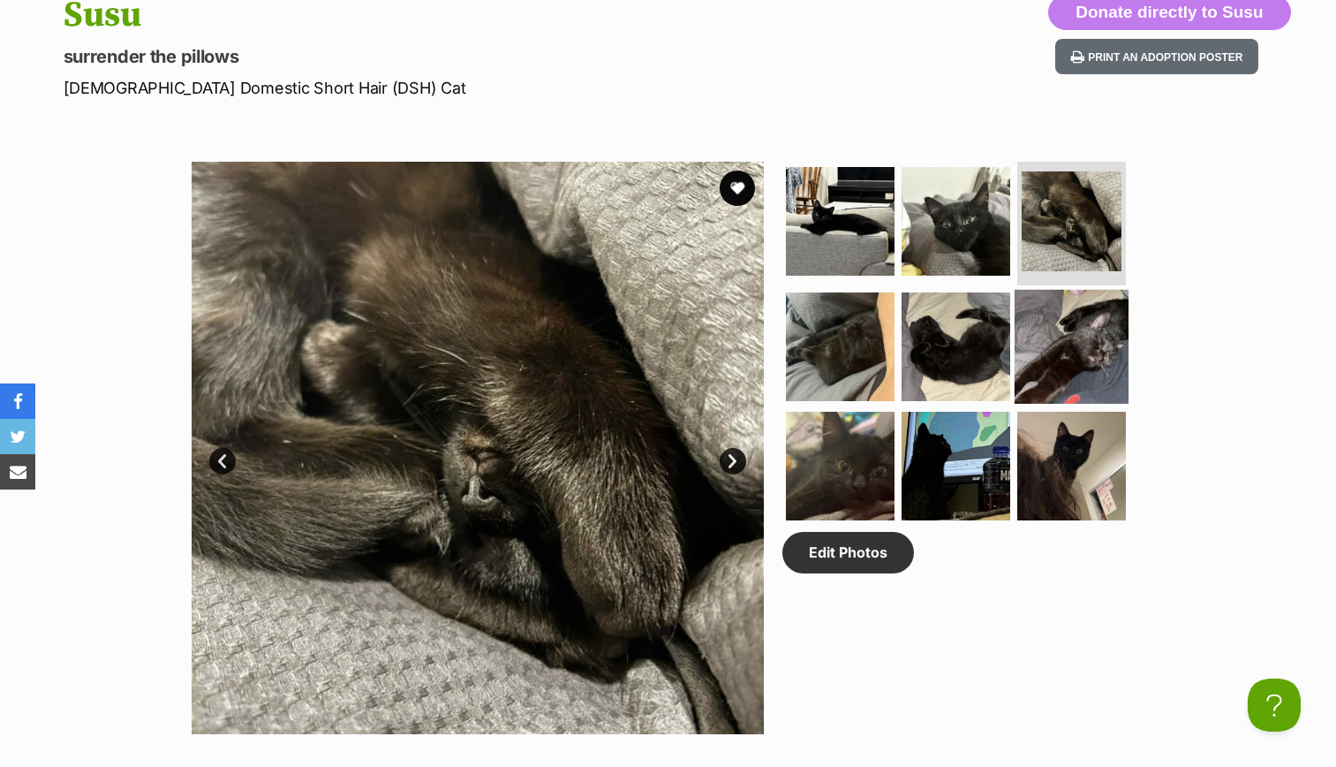
click at [1059, 333] on img at bounding box center [1072, 346] width 114 height 114
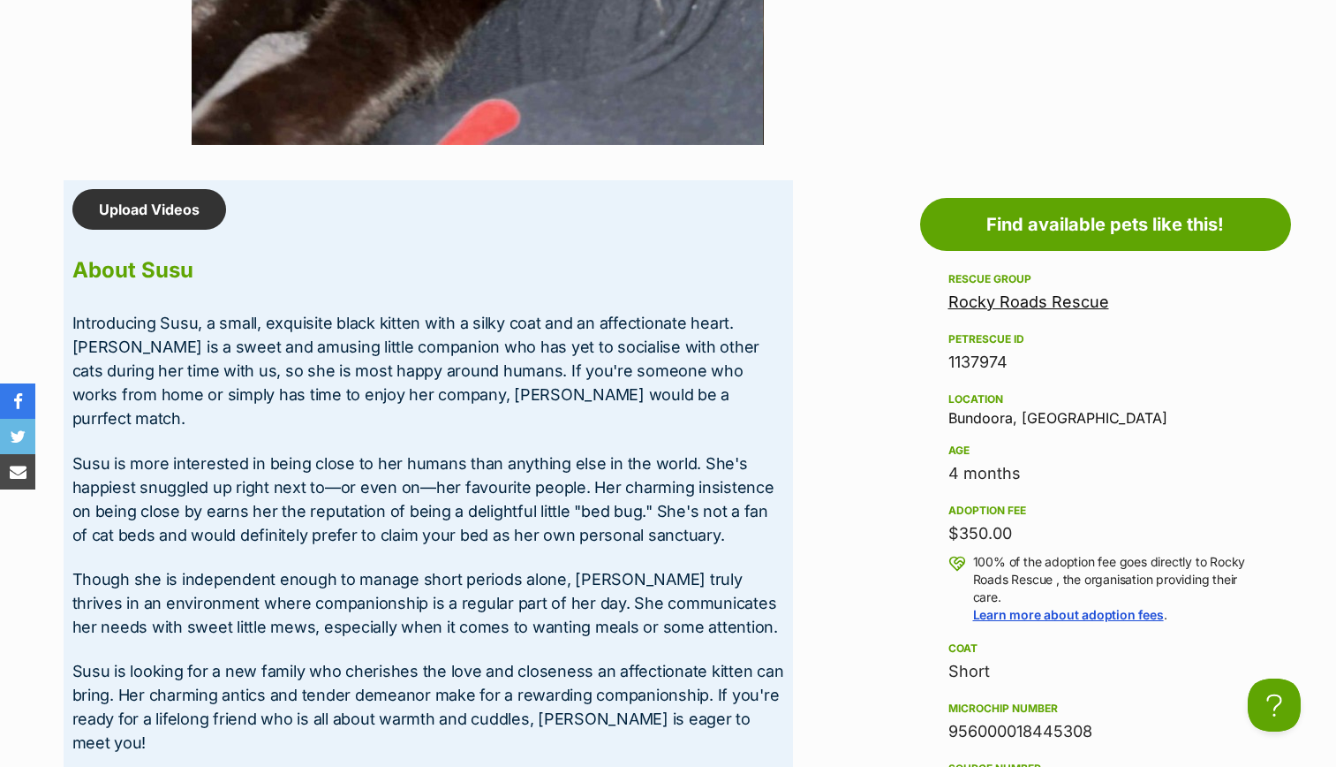
scroll to position [1362, 0]
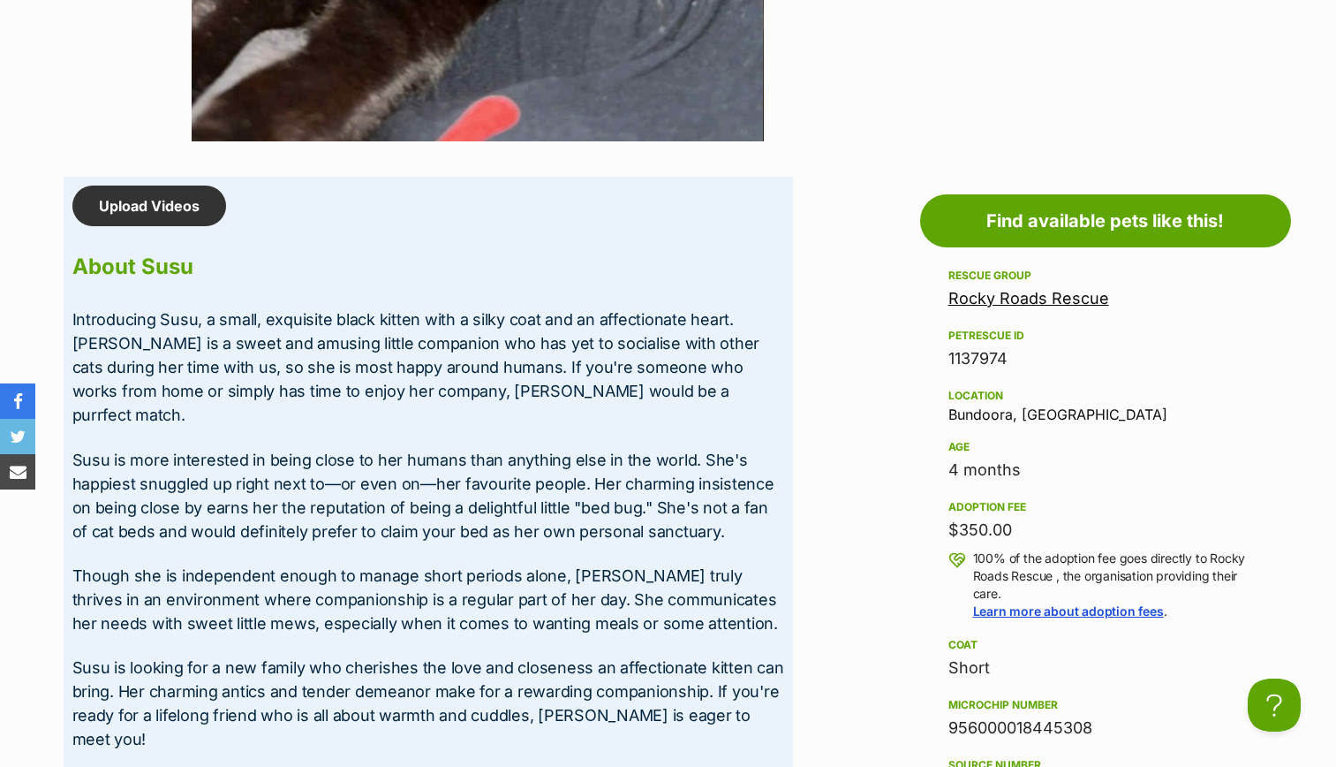
click at [577, 472] on p "Susu is more interested in being close to her humans than anything else in the …" at bounding box center [428, 495] width 712 height 95
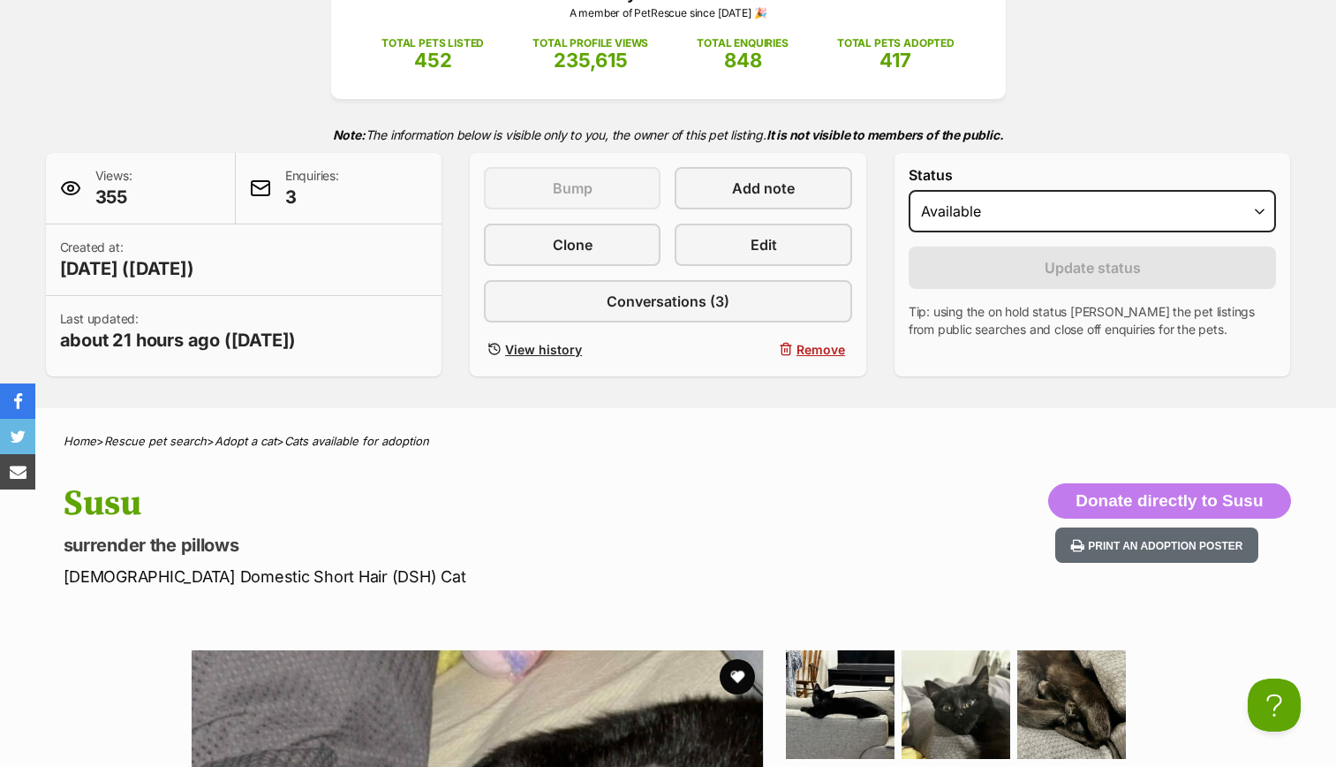
scroll to position [0, 0]
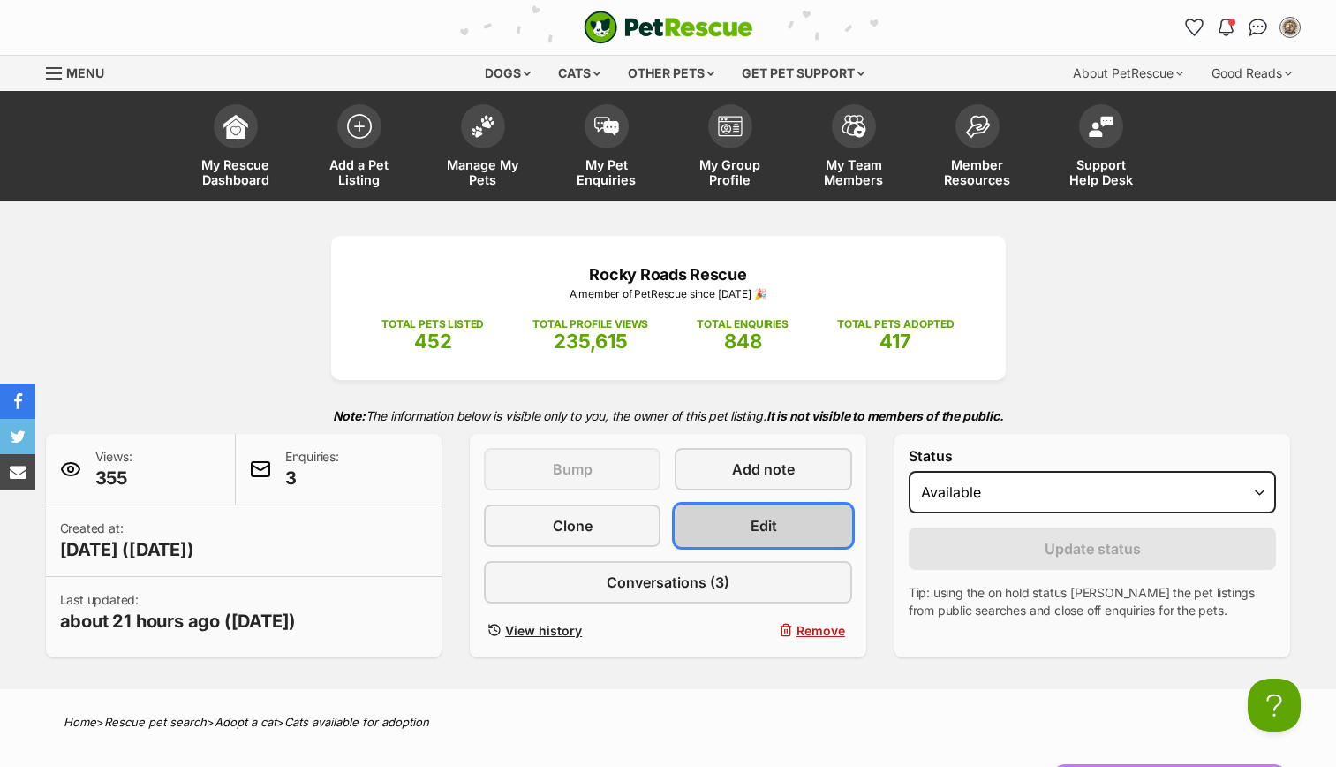
click at [721, 529] on link "Edit" at bounding box center [763, 525] width 177 height 42
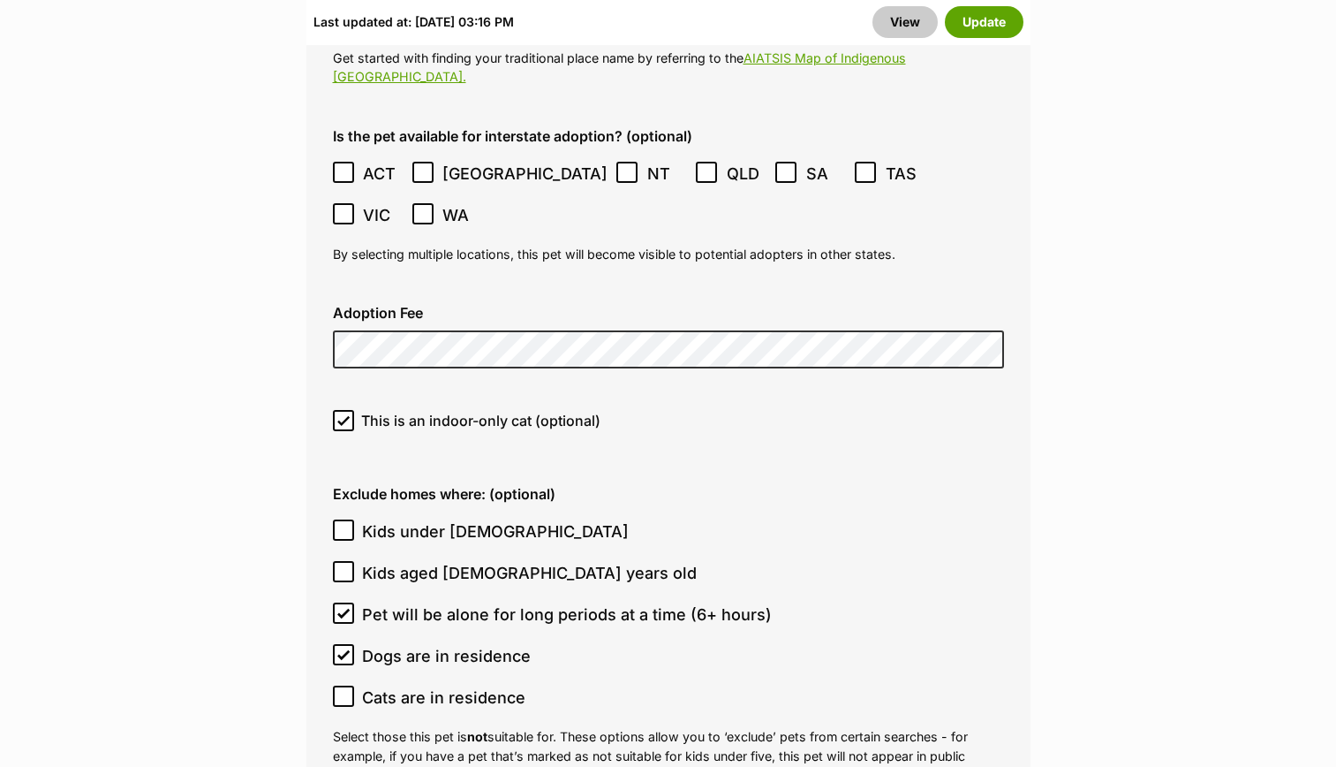
scroll to position [4920, 0]
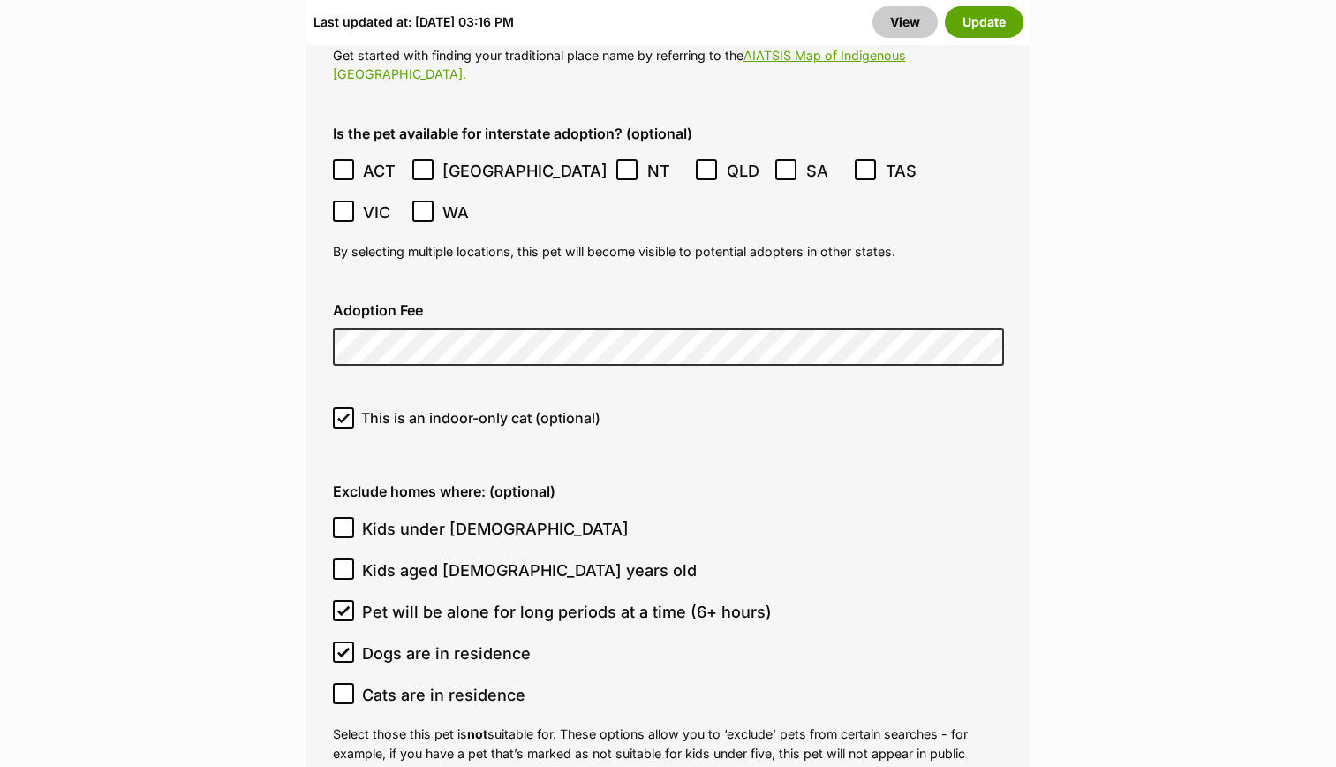
click at [504, 517] on span "Kids under 5 years old" at bounding box center [495, 529] width 267 height 24
click at [354, 517] on input "Kids under 5 years old" at bounding box center [343, 527] width 21 height 21
checkbox input "true"
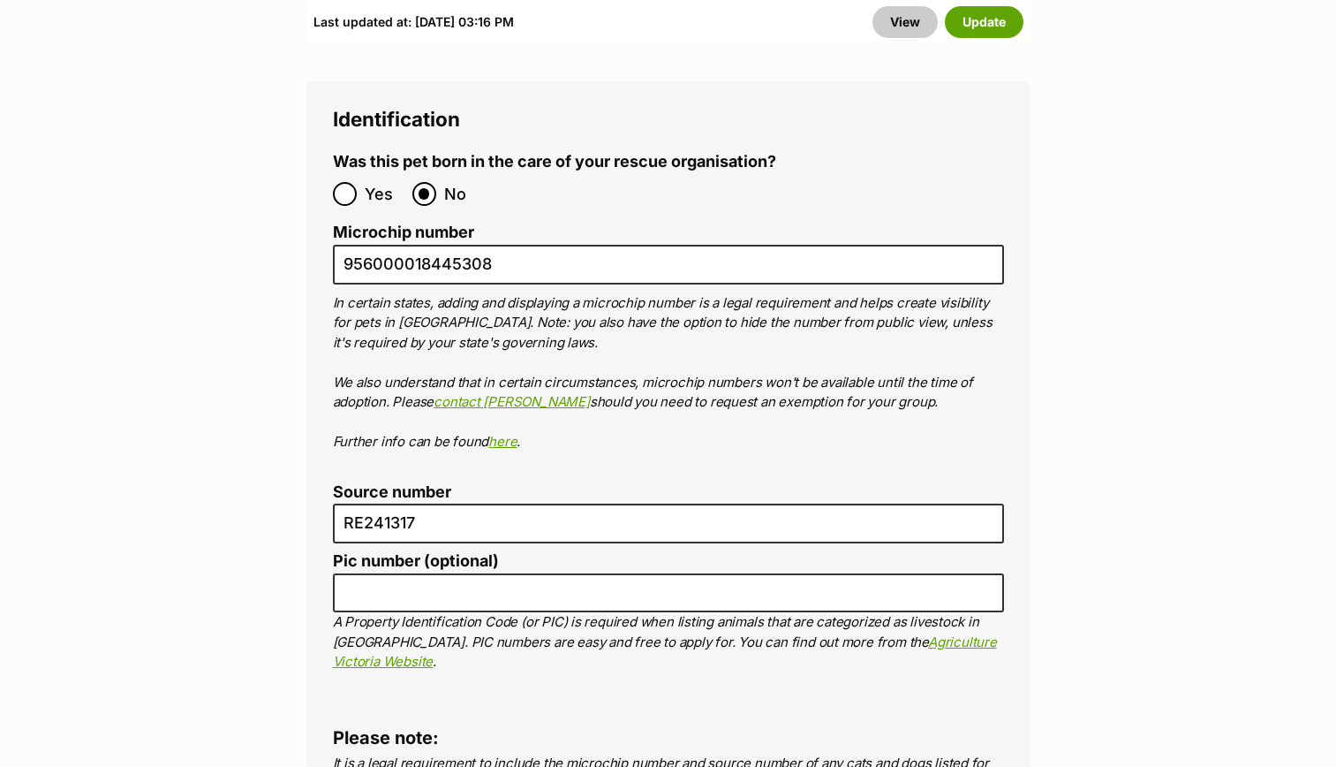
scroll to position [6398, 0]
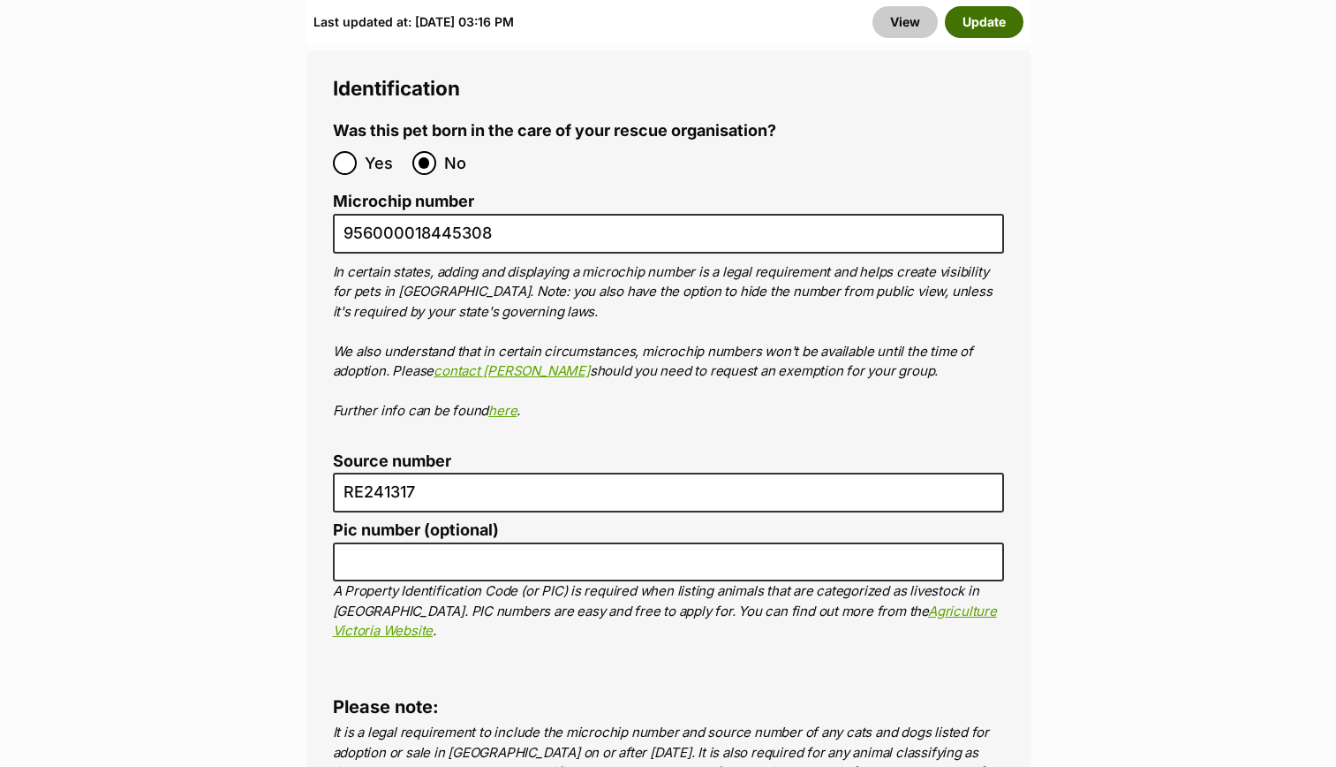
click at [995, 19] on button "Update" at bounding box center [984, 22] width 79 height 32
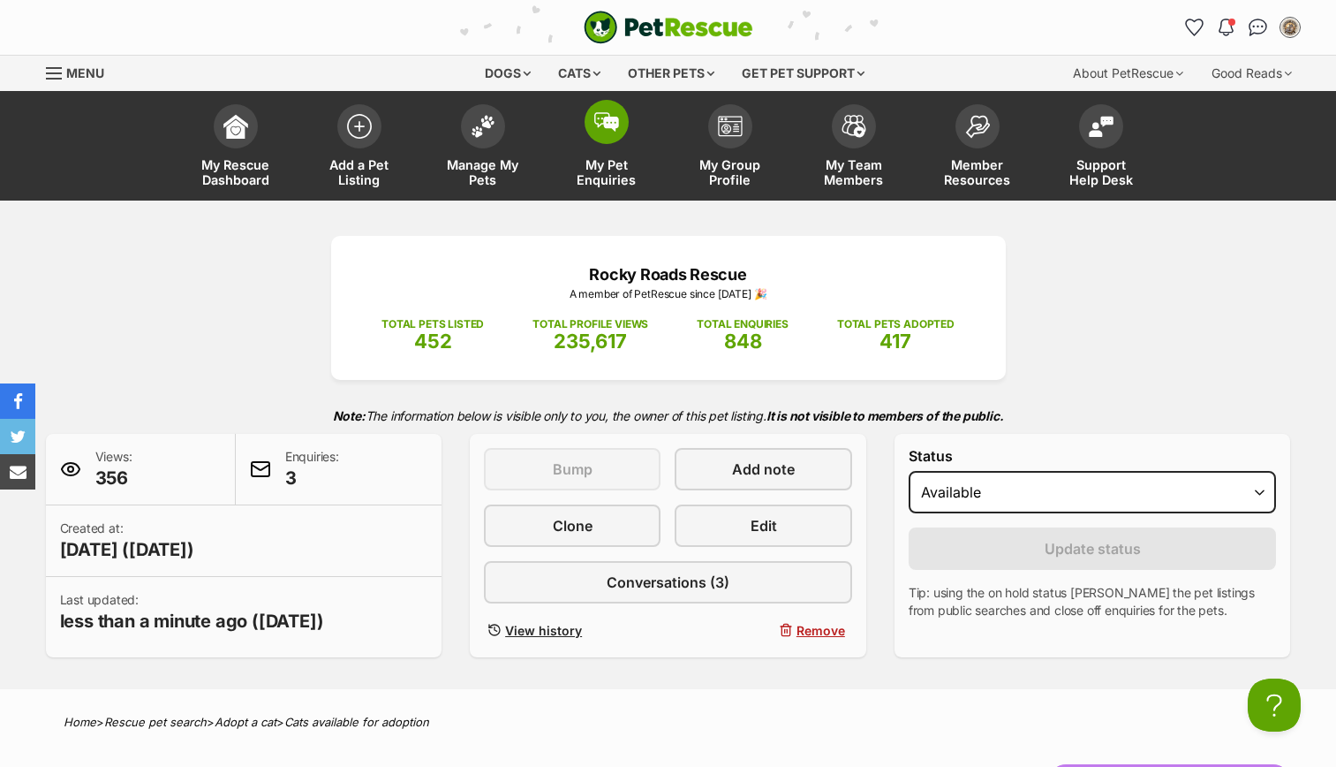
click at [597, 143] on link "My Pet Enquiries" at bounding box center [607, 147] width 124 height 105
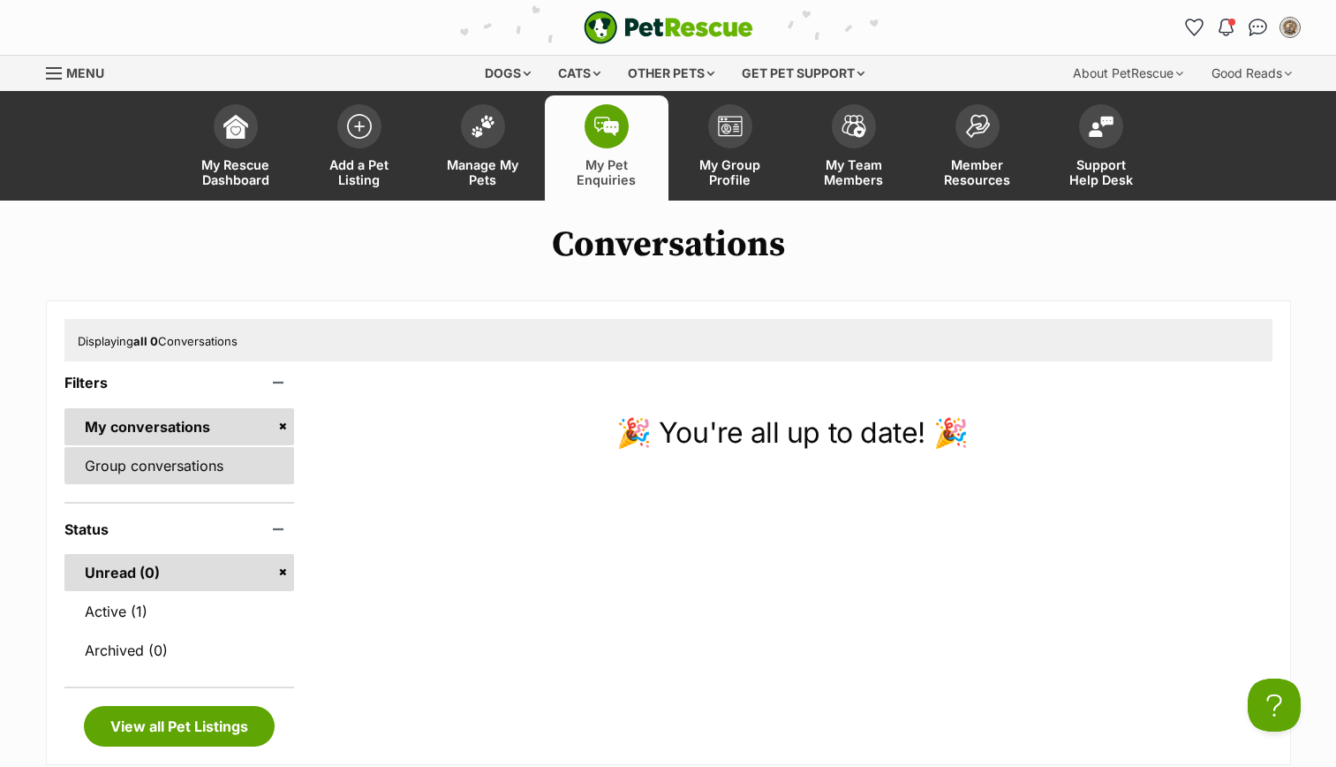
click at [195, 470] on link "Group conversations" at bounding box center [179, 465] width 231 height 37
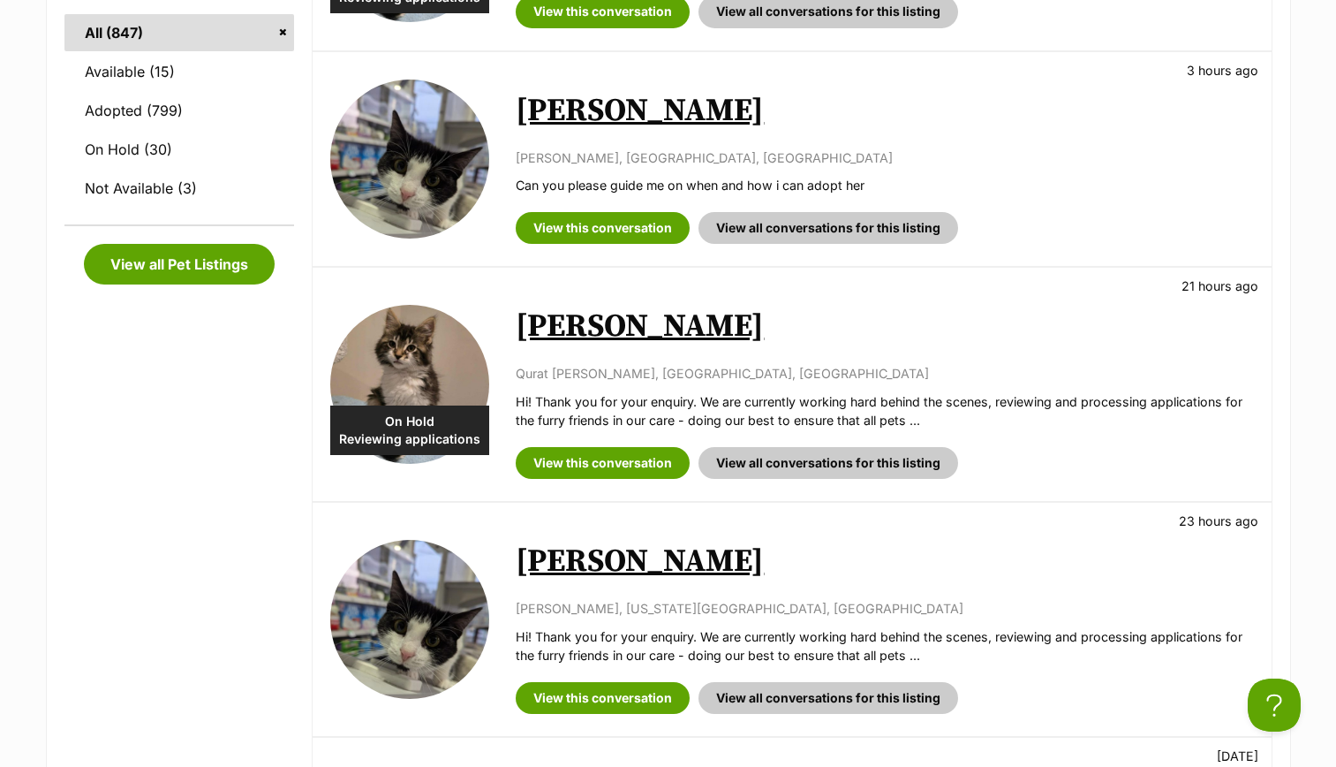
scroll to position [553, 0]
